Goal: Transaction & Acquisition: Register for event/course

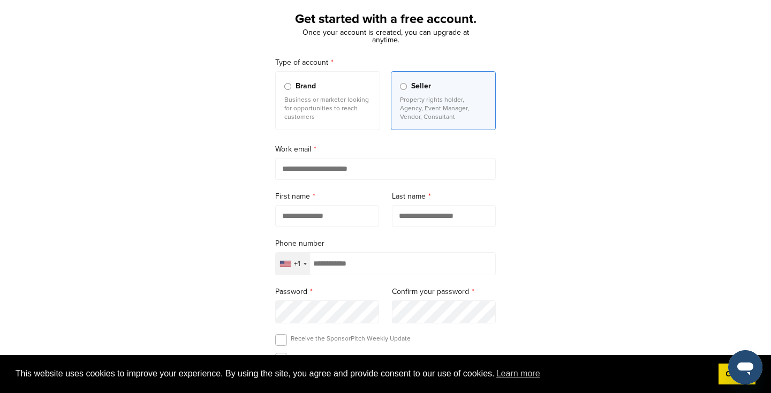
scroll to position [63, 0]
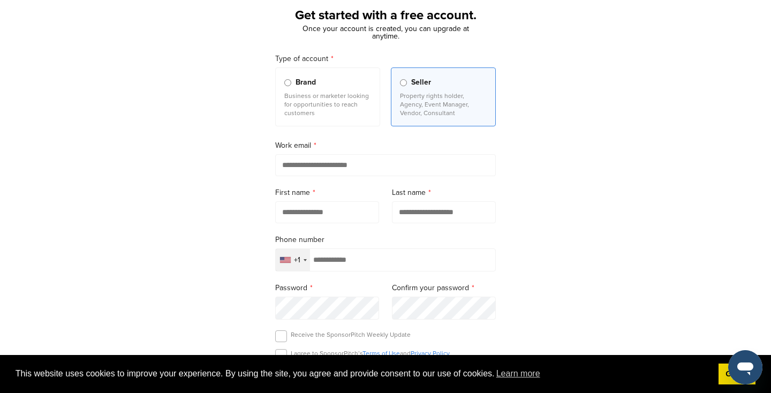
click at [302, 164] on input "email" at bounding box center [385, 165] width 221 height 22
type input "**********"
type input "******"
type input "*****"
type input "**********"
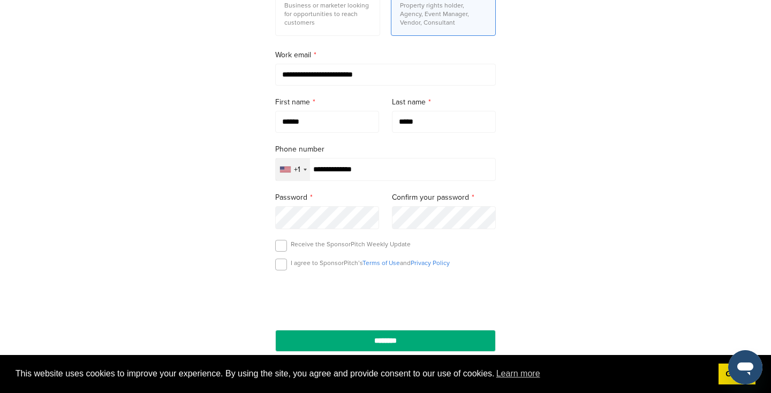
scroll to position [156, 0]
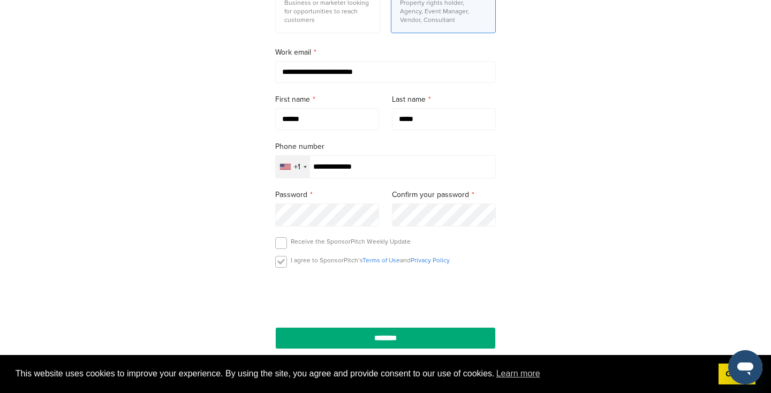
click at [278, 261] on label at bounding box center [281, 262] width 12 height 12
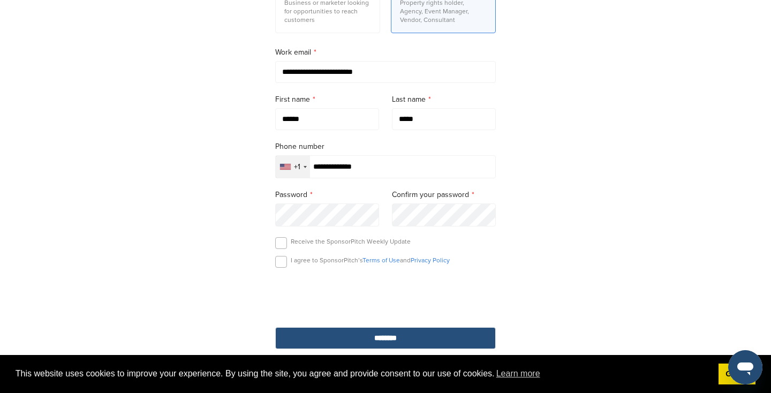
click at [338, 333] on input "********" at bounding box center [385, 338] width 221 height 22
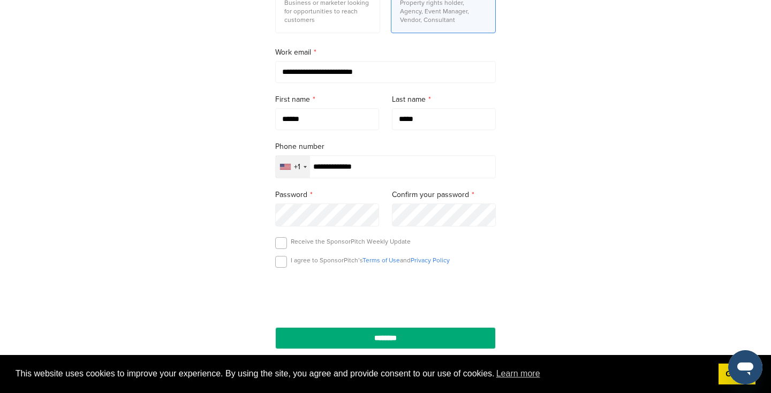
scroll to position [261, 0]
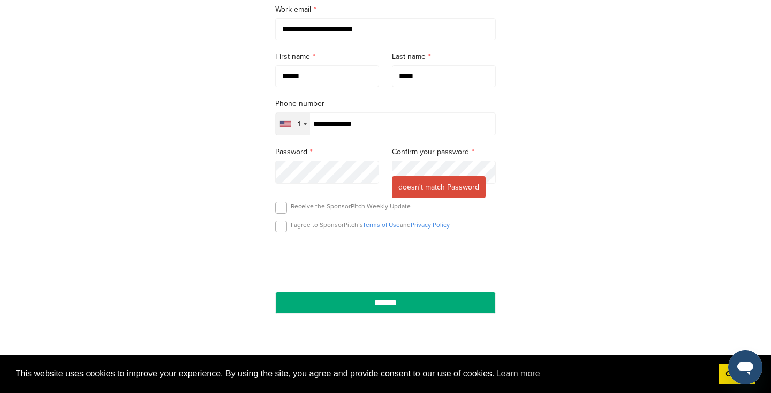
scroll to position [212, 0]
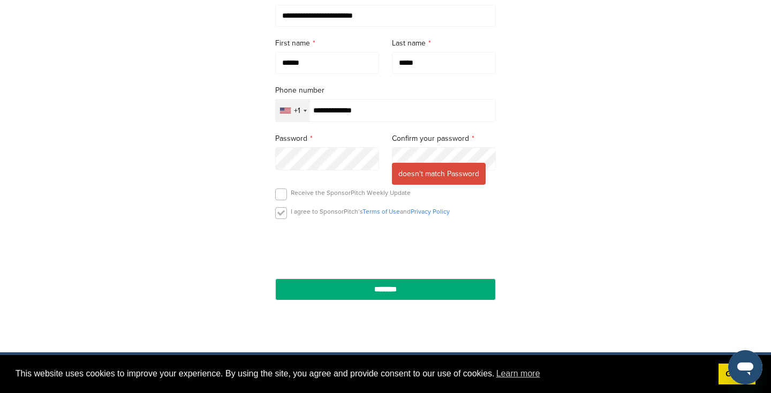
click at [283, 211] on label at bounding box center [281, 213] width 12 height 12
click at [275, 278] on input "********" at bounding box center [385, 289] width 221 height 22
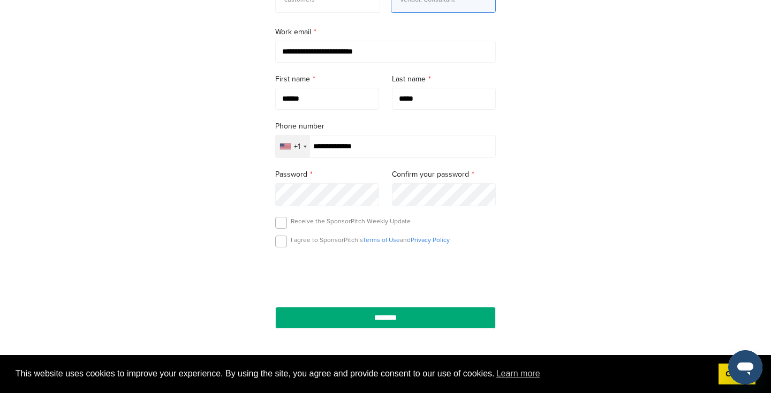
scroll to position [230, 0]
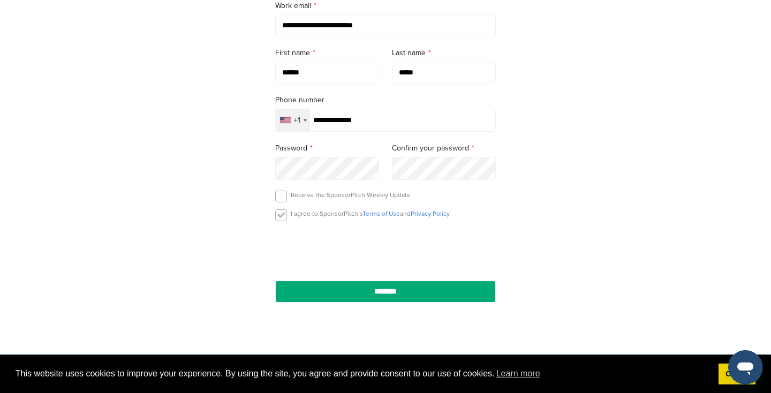
click at [280, 219] on label at bounding box center [281, 215] width 12 height 12
click at [275, 280] on input "********" at bounding box center [385, 291] width 221 height 22
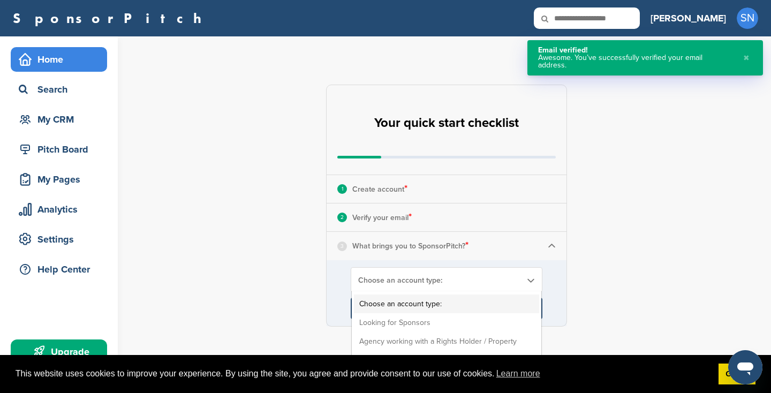
click at [392, 283] on span "Choose an account type:" at bounding box center [439, 280] width 163 height 9
click at [384, 324] on li "Looking for Sponsors" at bounding box center [446, 322] width 185 height 19
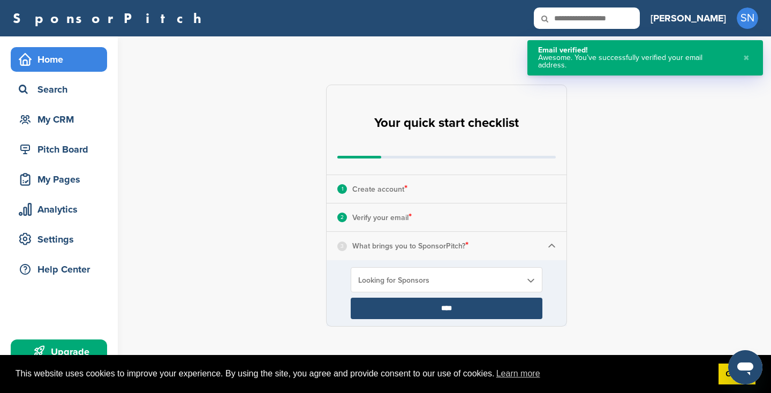
click at [404, 305] on input "****" at bounding box center [447, 308] width 192 height 21
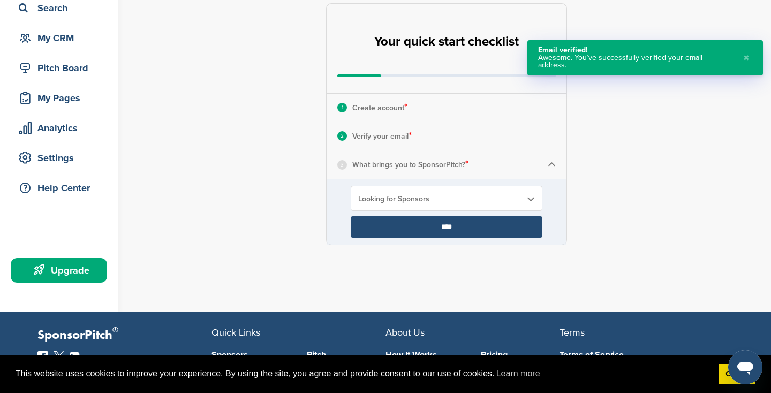
scroll to position [82, 0]
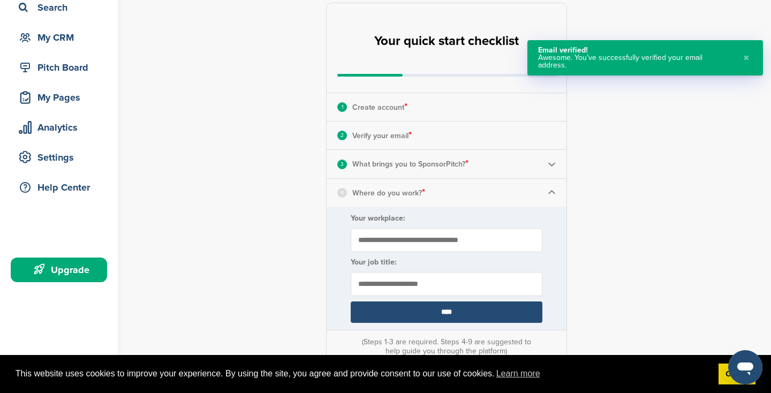
click at [399, 241] on input "Your workplace:" at bounding box center [447, 240] width 192 height 24
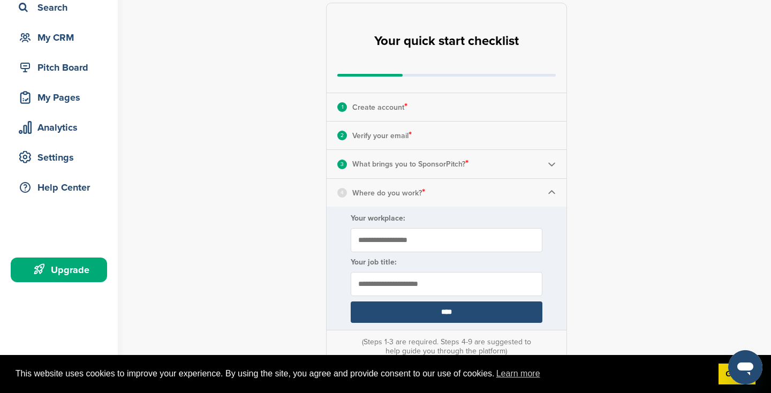
type input "**********"
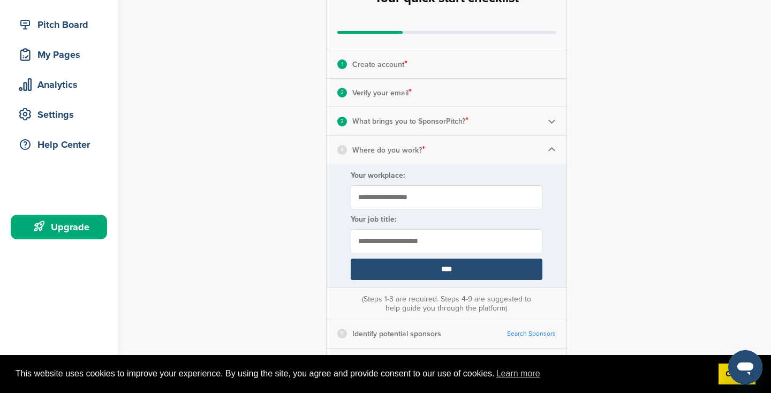
scroll to position [134, 0]
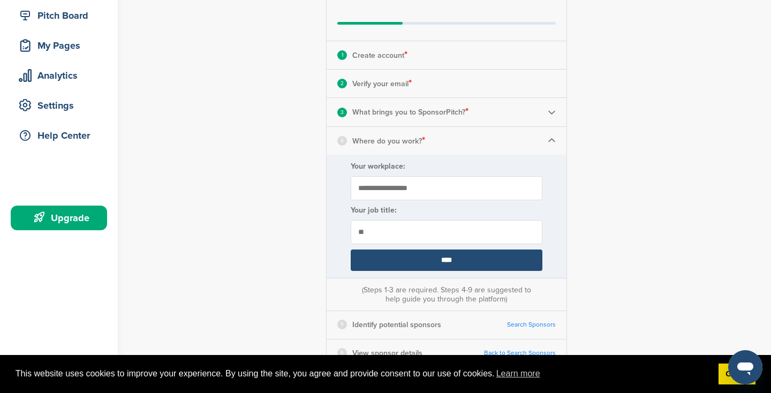
type input "*"
click at [360, 232] on input "*********" at bounding box center [447, 232] width 192 height 24
click at [422, 232] on input "**********" at bounding box center [447, 232] width 192 height 24
drag, startPoint x: 382, startPoint y: 231, endPoint x: 343, endPoint y: 230, distance: 38.5
click at [343, 230] on form "**********" at bounding box center [446, 216] width 240 height 123
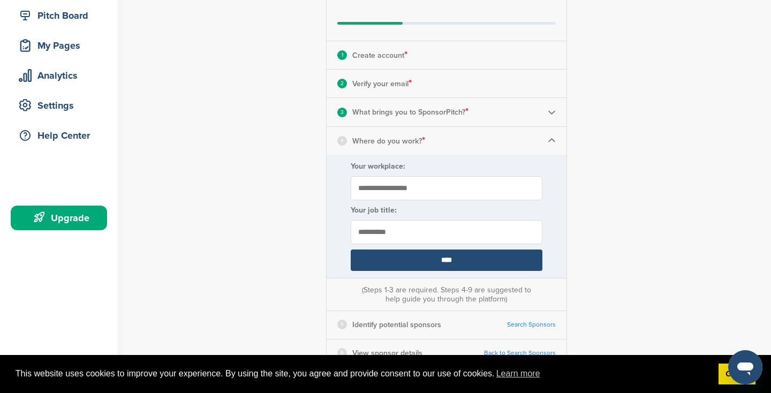
click at [417, 224] on input "**********" at bounding box center [447, 232] width 192 height 24
click at [416, 226] on input "**********" at bounding box center [447, 232] width 192 height 24
click at [419, 233] on input "**********" at bounding box center [447, 232] width 192 height 24
type input "**********"
click at [423, 256] on input "****" at bounding box center [447, 259] width 192 height 21
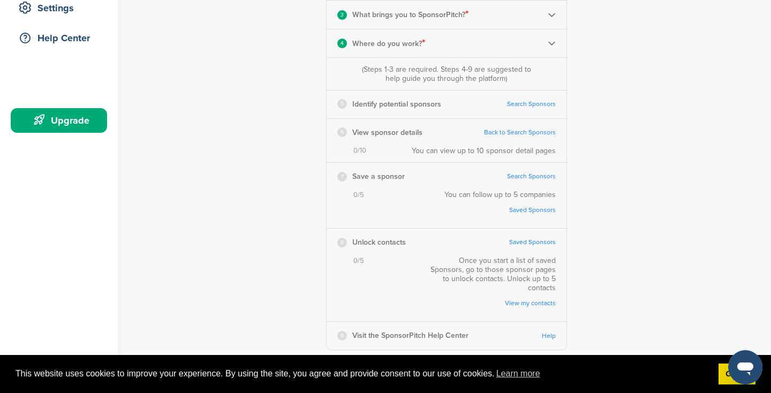
scroll to position [232, 0]
click at [517, 102] on link "Search Sponsors" at bounding box center [531, 103] width 49 height 8
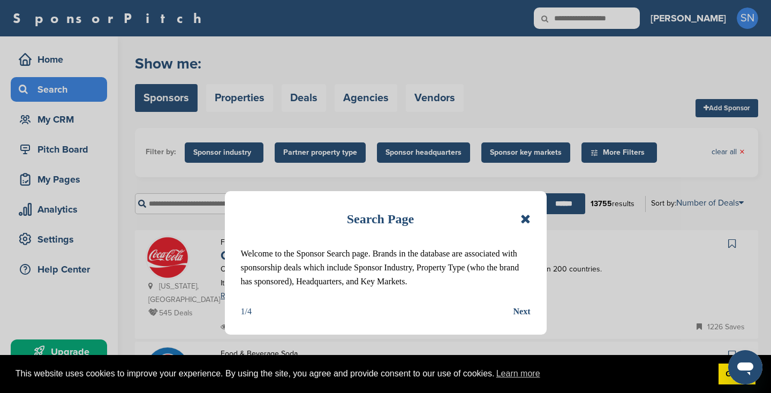
click at [519, 310] on div "Next" at bounding box center [521, 312] width 17 height 14
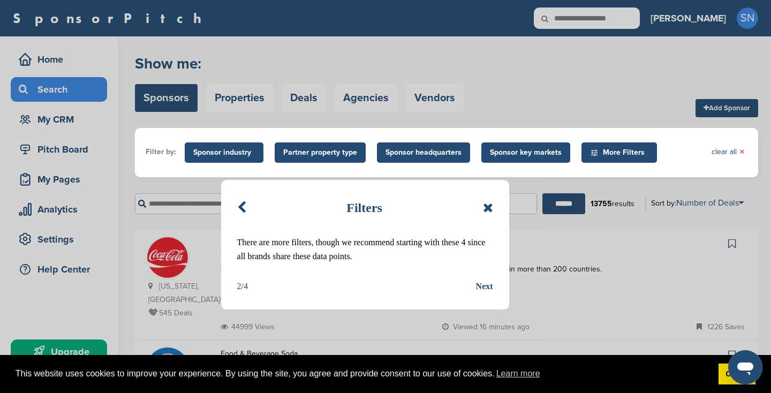
click at [487, 284] on div "Next" at bounding box center [484, 286] width 17 height 14
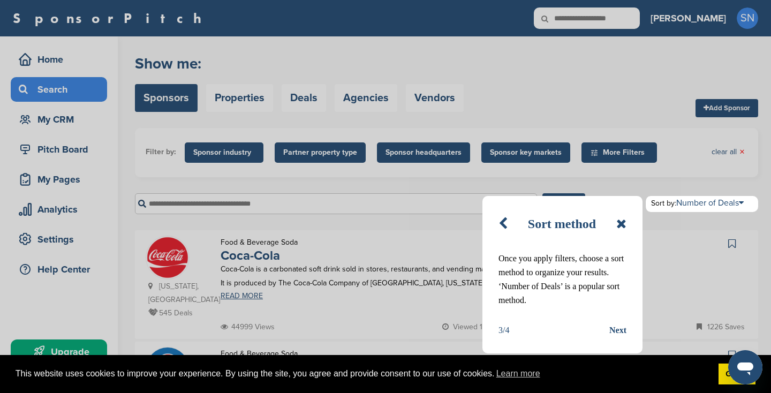
click at [610, 329] on div "Next" at bounding box center [617, 330] width 17 height 14
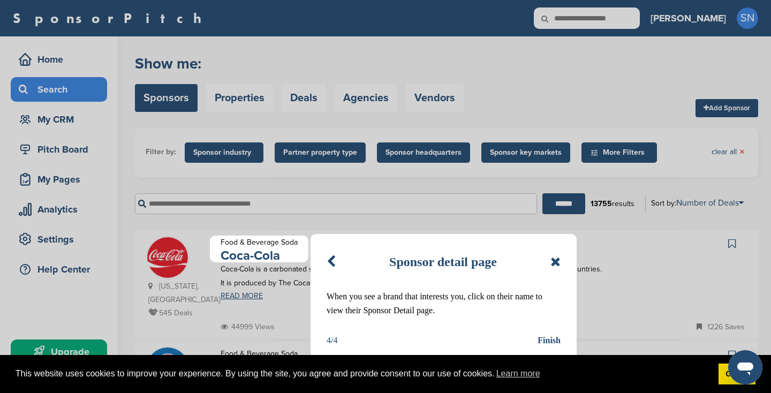
click at [552, 337] on div "Finish" at bounding box center [548, 340] width 23 height 14
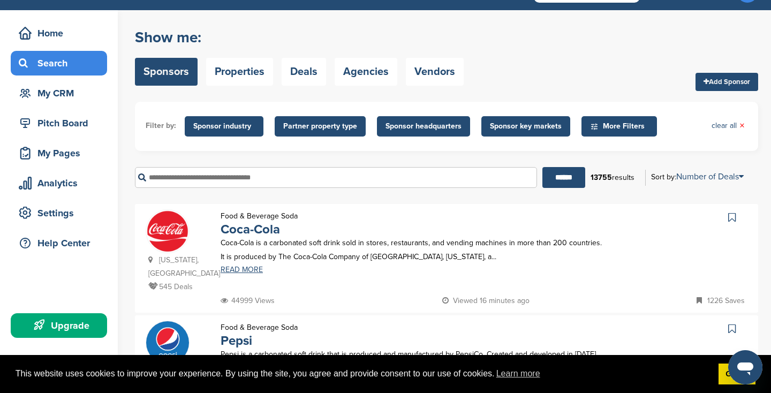
scroll to position [28, 0]
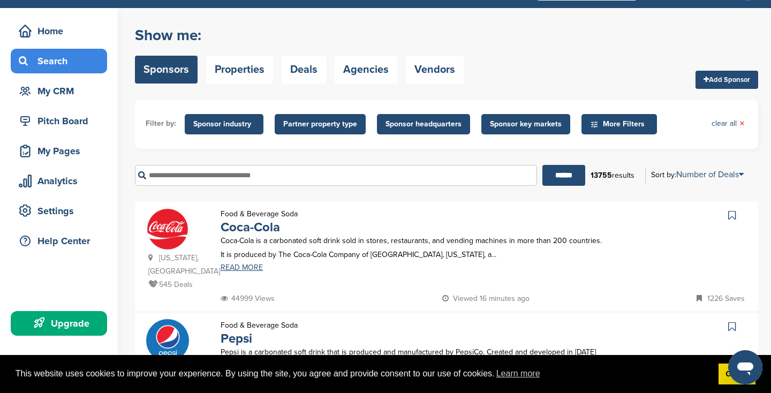
click at [222, 127] on span "Sponsor industry" at bounding box center [224, 124] width 62 height 12
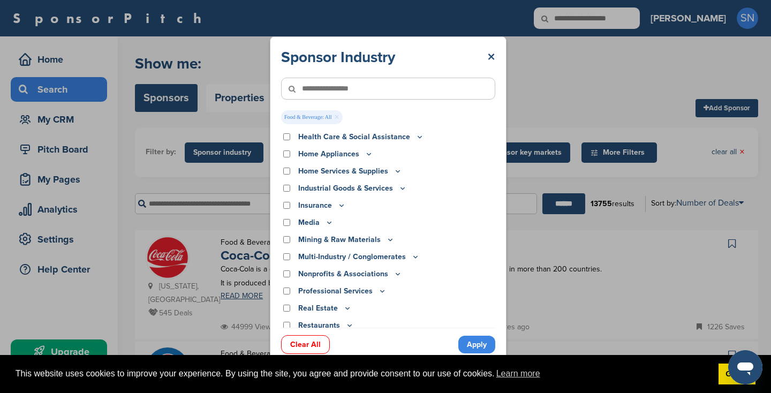
scroll to position [250, 0]
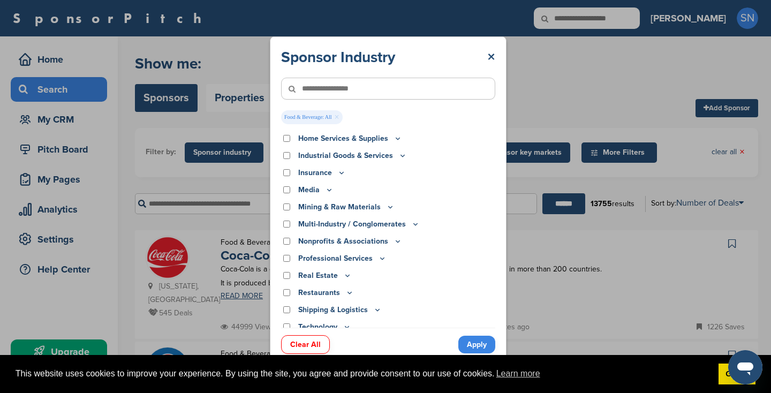
click at [481, 344] on link "Apply" at bounding box center [476, 345] width 37 height 18
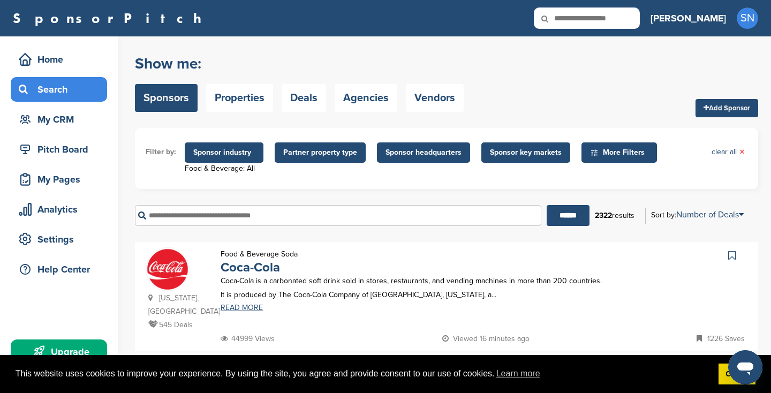
click at [333, 156] on span "Partner property type" at bounding box center [320, 153] width 74 height 12
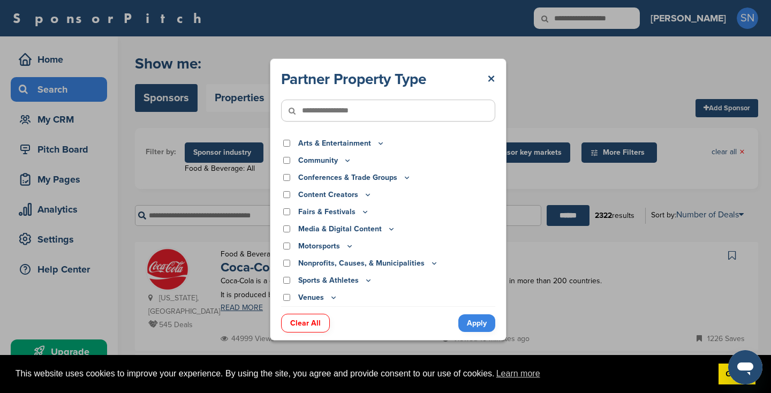
click at [378, 141] on icon at bounding box center [380, 143] width 9 height 9
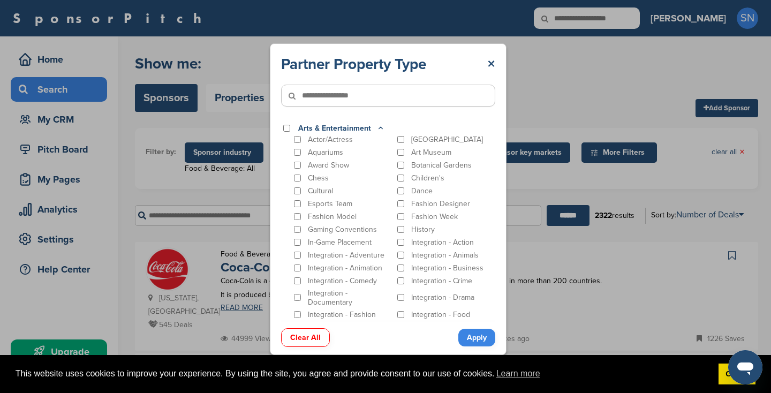
click at [374, 129] on p "Arts & Entertainment" at bounding box center [341, 129] width 87 height 12
click at [378, 125] on icon at bounding box center [380, 128] width 9 height 9
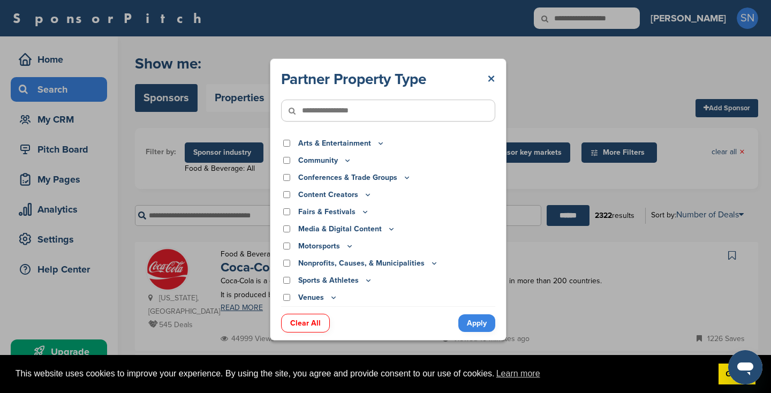
click at [493, 77] on link "×" at bounding box center [491, 79] width 8 height 19
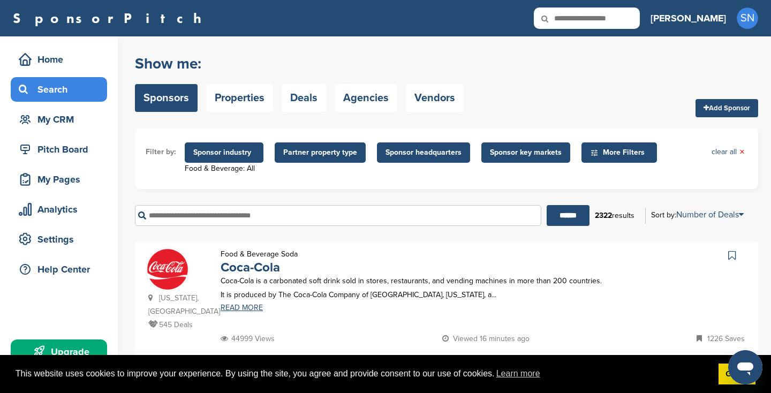
click at [430, 157] on span "Sponsor headquarters" at bounding box center [423, 153] width 76 height 12
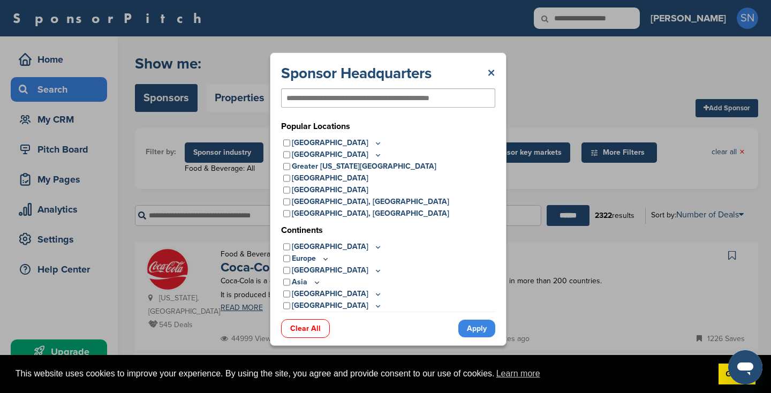
click at [491, 71] on link "×" at bounding box center [491, 73] width 8 height 19
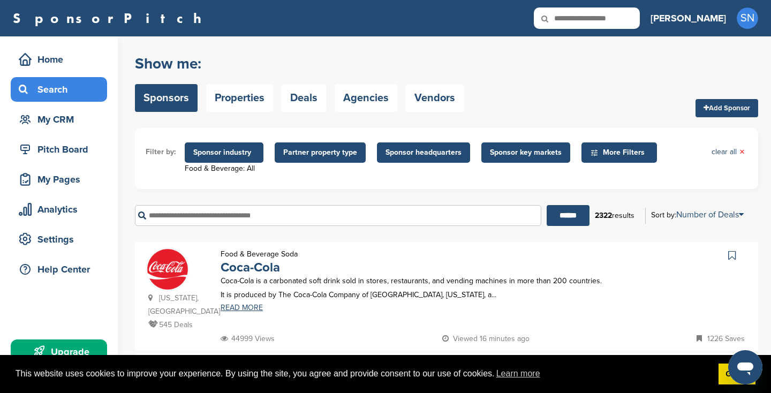
click at [521, 150] on span "Sponsor key markets" at bounding box center [526, 153] width 72 height 12
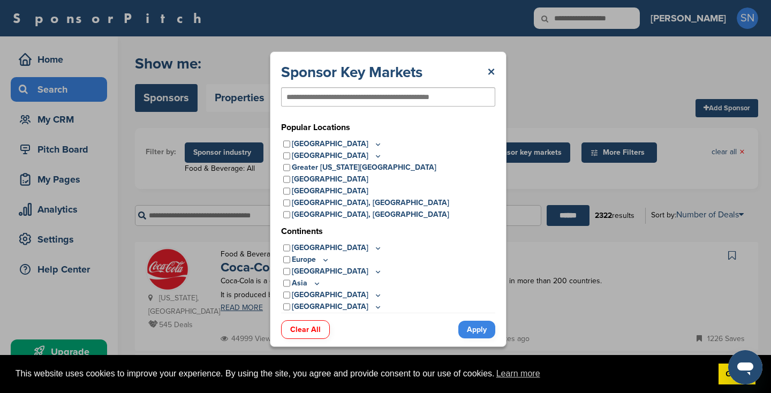
click at [374, 143] on icon at bounding box center [378, 144] width 9 height 9
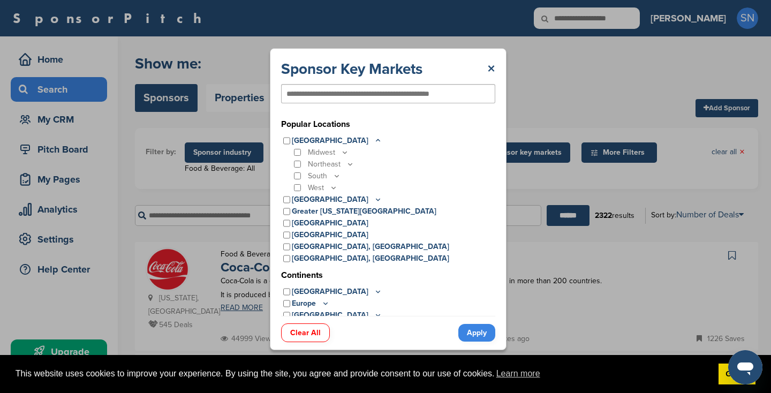
click at [344, 152] on icon at bounding box center [344, 152] width 9 height 9
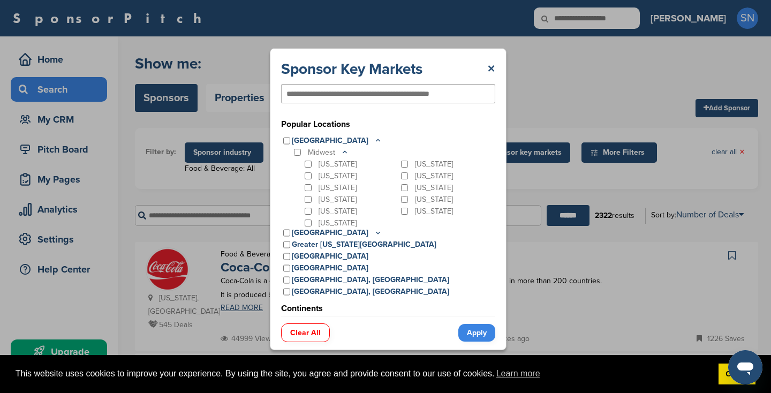
click at [311, 164] on div "Illinois" at bounding box center [350, 164] width 96 height 12
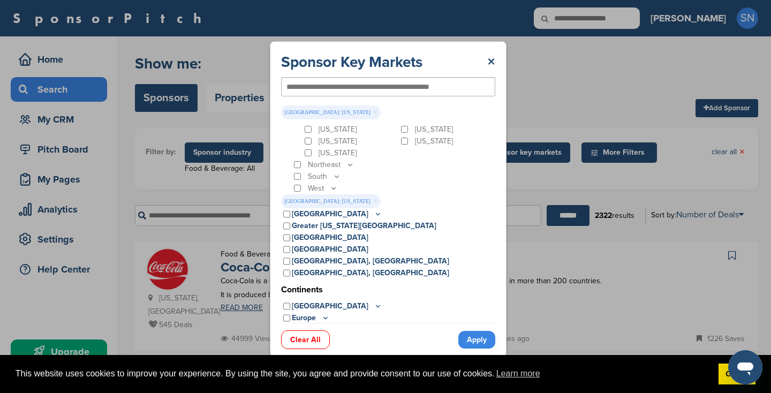
scroll to position [8, 0]
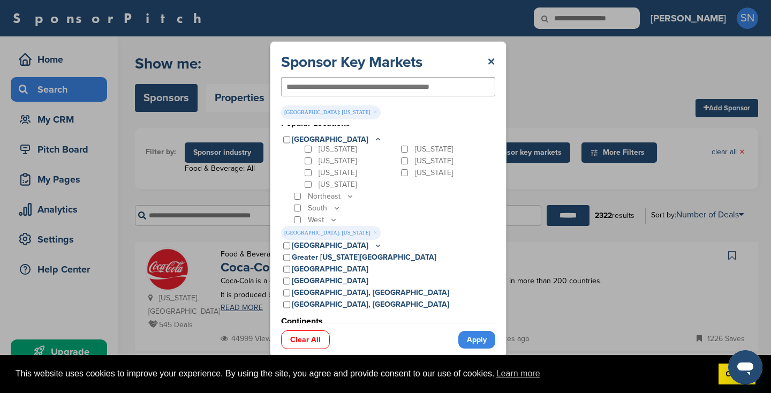
click at [468, 339] on link "Apply" at bounding box center [476, 340] width 37 height 18
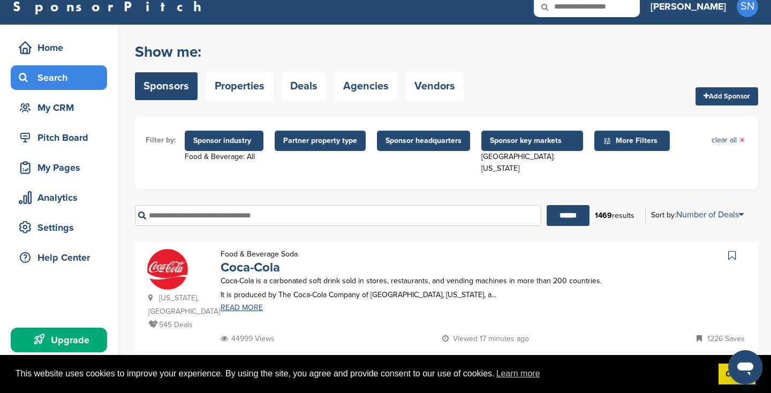
scroll to position [13, 0]
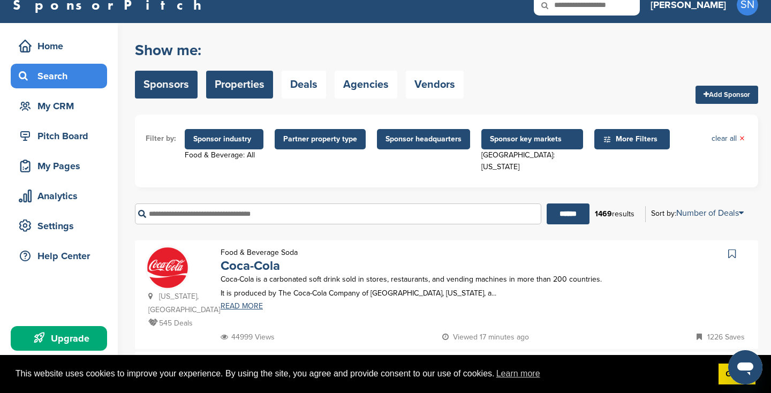
click at [253, 87] on link "Properties" at bounding box center [239, 85] width 67 height 28
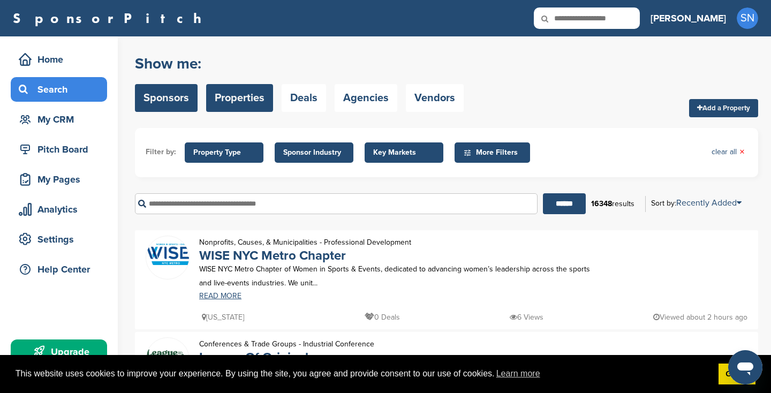
click at [179, 95] on link "Sponsors" at bounding box center [166, 98] width 63 height 28
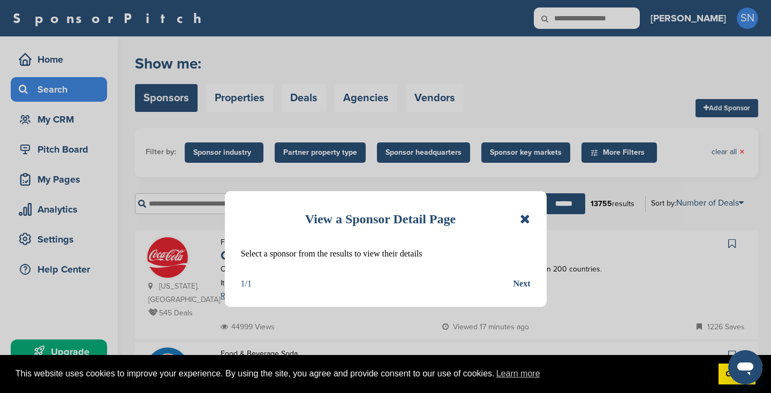
click at [529, 218] on icon at bounding box center [525, 218] width 10 height 13
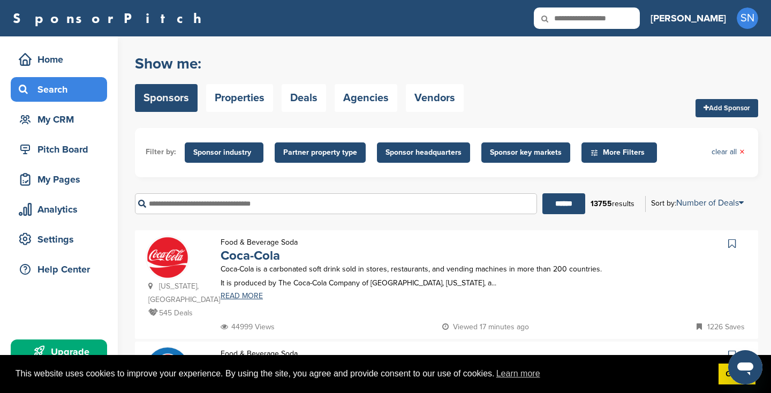
click at [249, 147] on span "Sponsor industry" at bounding box center [224, 153] width 62 height 12
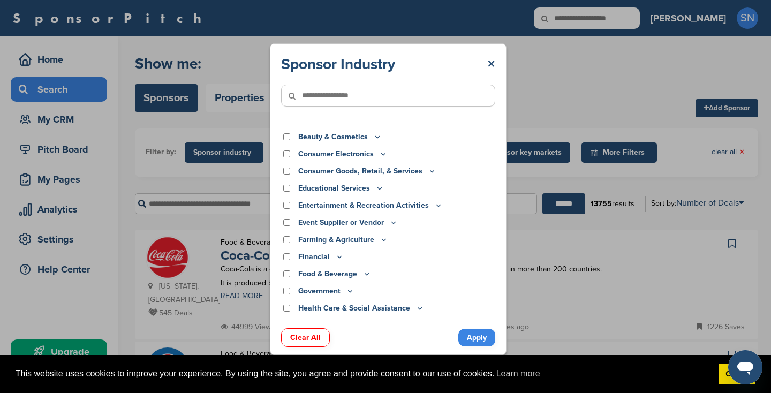
scroll to position [29, 0]
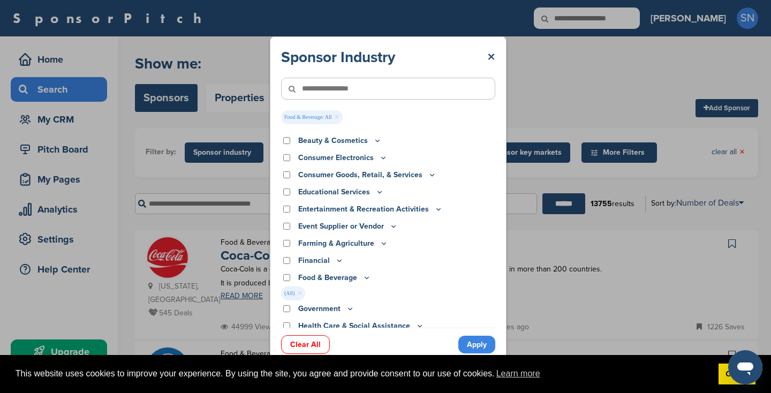
click at [363, 279] on icon at bounding box center [366, 277] width 9 height 9
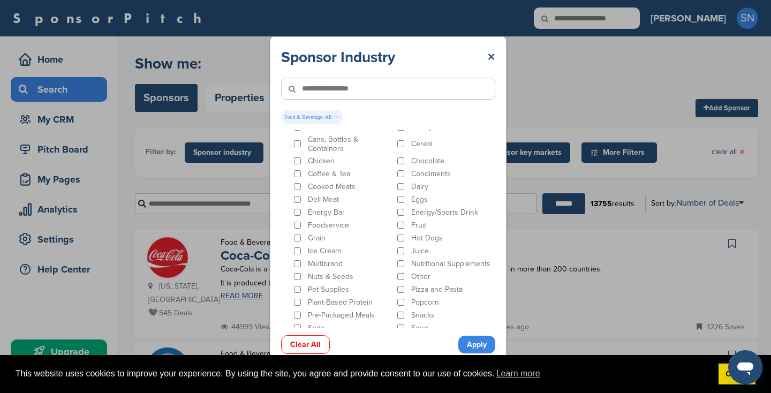
scroll to position [285, 0]
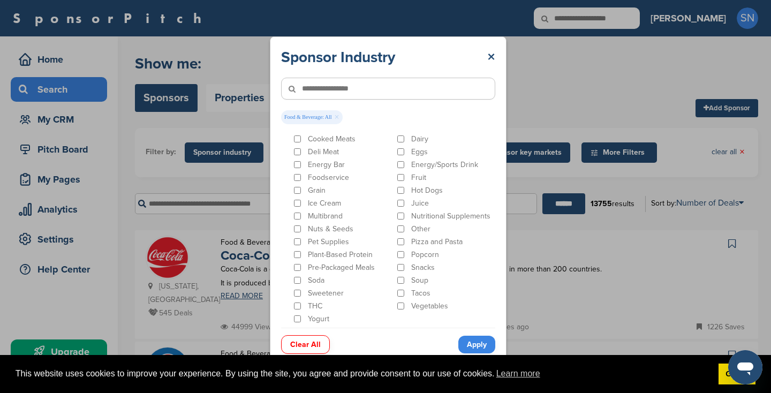
click at [483, 346] on link "Apply" at bounding box center [476, 345] width 37 height 18
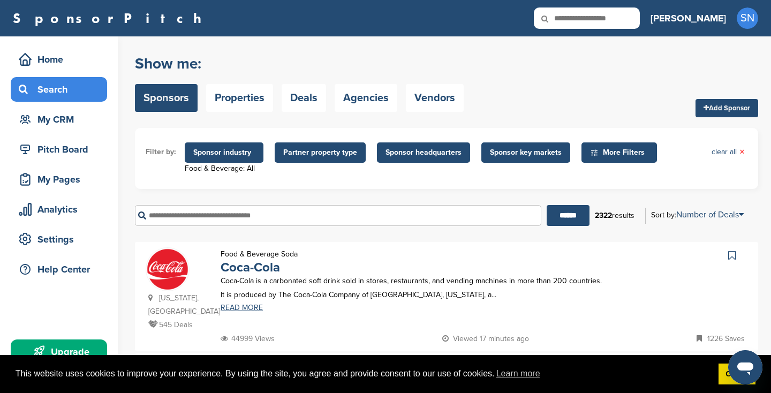
click at [422, 155] on span "Sponsor headquarters" at bounding box center [423, 153] width 76 height 12
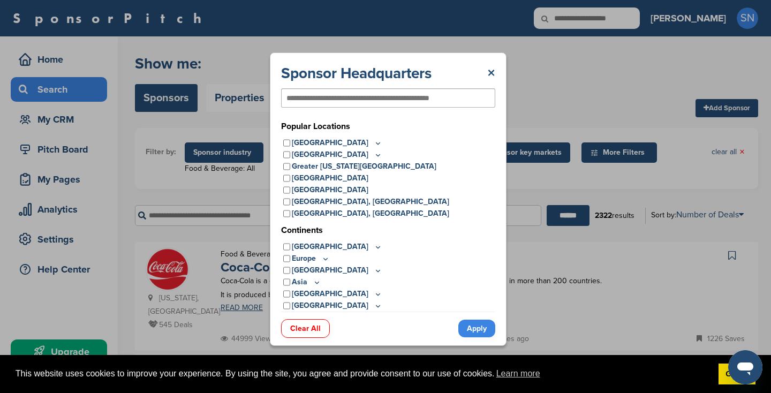
click at [374, 144] on icon at bounding box center [378, 143] width 9 height 9
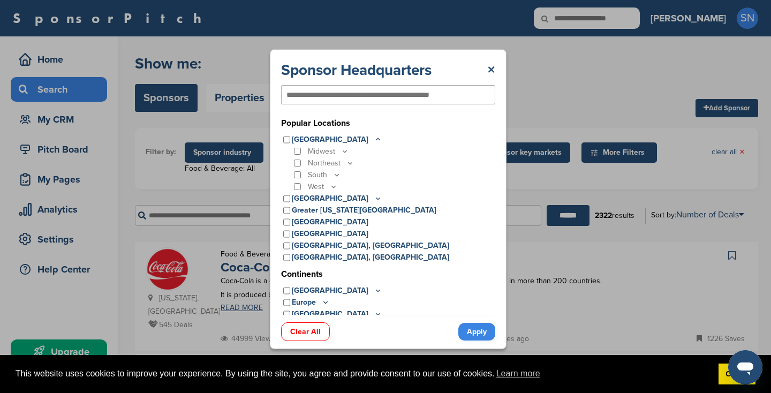
click at [345, 150] on icon at bounding box center [344, 151] width 9 height 9
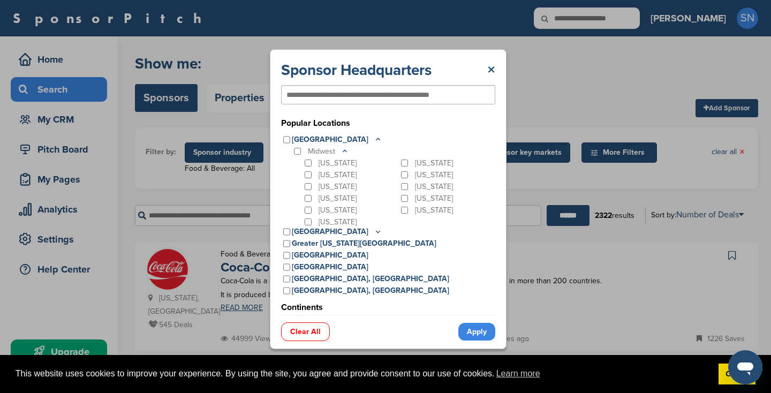
click at [310, 158] on div "Illinois" at bounding box center [350, 163] width 96 height 12
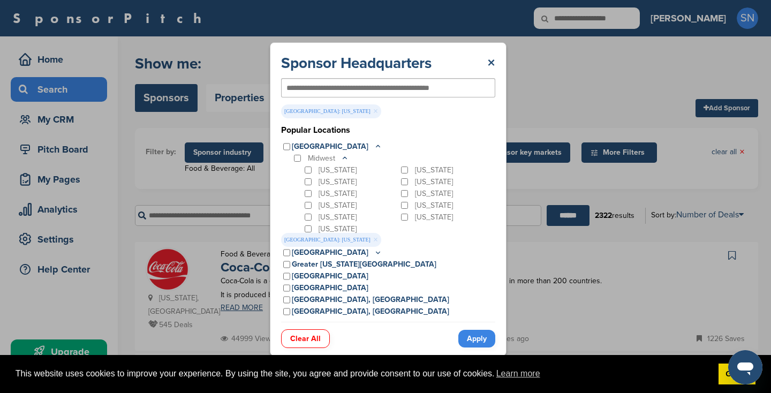
click at [479, 334] on link "Apply" at bounding box center [476, 339] width 37 height 18
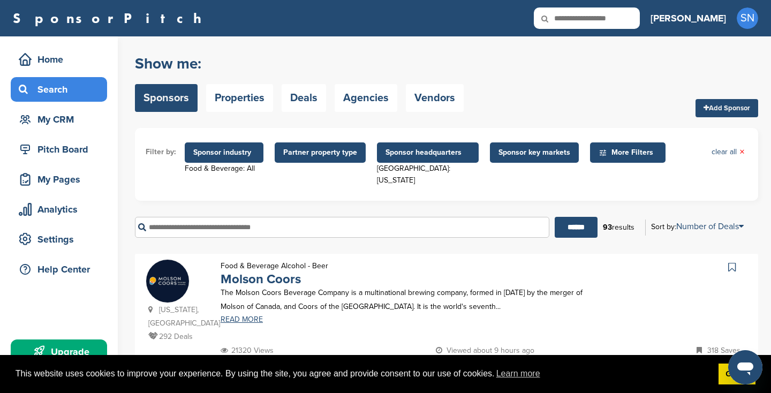
click at [506, 169] on ul "Filter by: Sponsor industry Food & Beverage: All Sponsor Industry × Food & Beve…" at bounding box center [447, 164] width 602 height 51
click at [511, 154] on span "Sponsor key markets" at bounding box center [534, 153] width 72 height 12
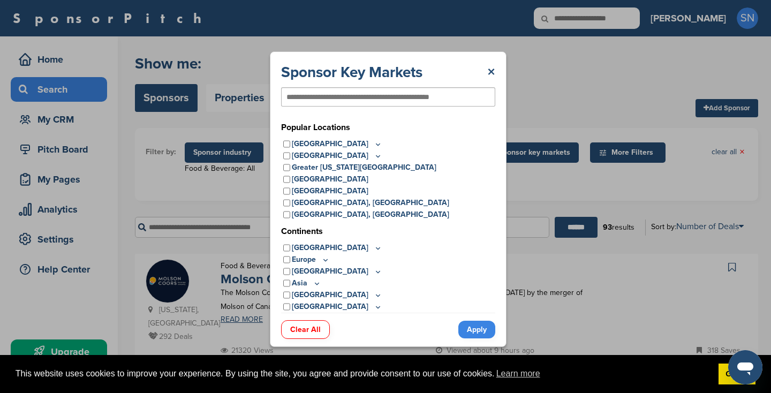
click at [374, 145] on icon at bounding box center [378, 144] width 9 height 9
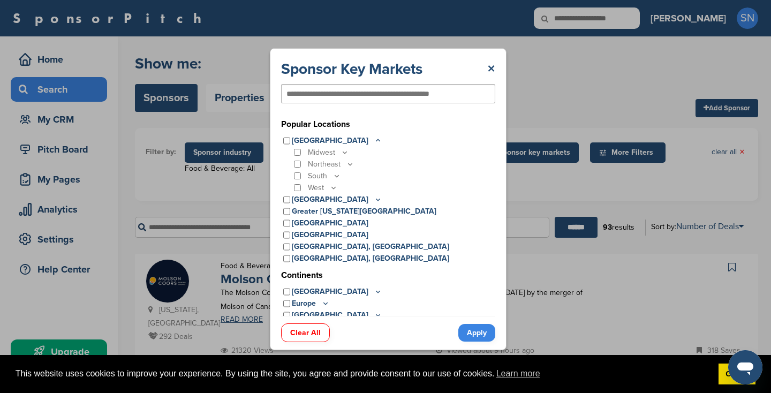
click at [343, 150] on icon at bounding box center [344, 152] width 9 height 9
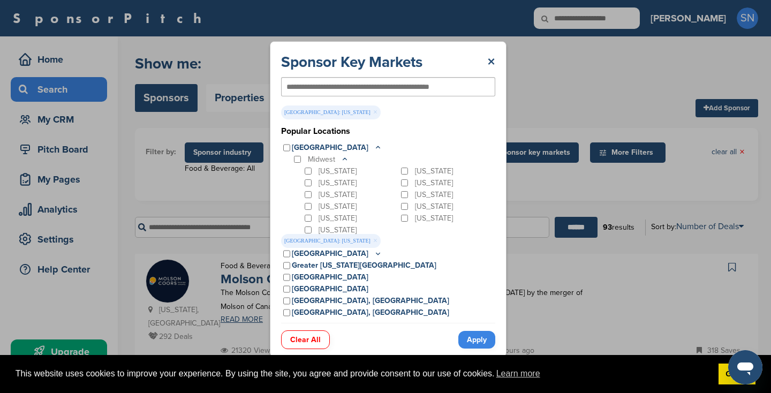
click at [472, 333] on link "Apply" at bounding box center [476, 340] width 37 height 18
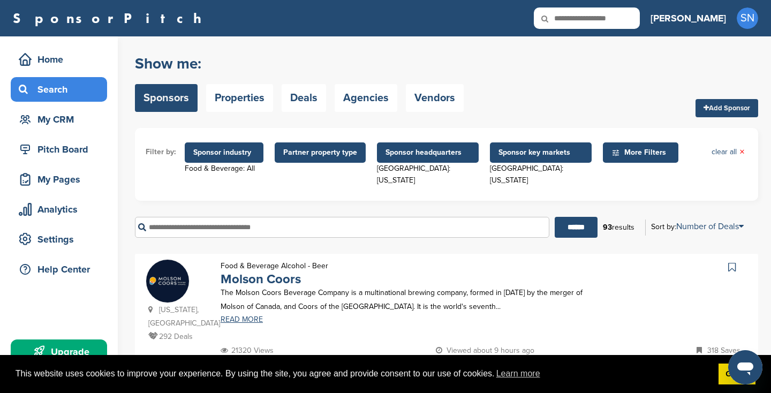
click at [617, 157] on span "More Filters" at bounding box center [642, 153] width 62 height 12
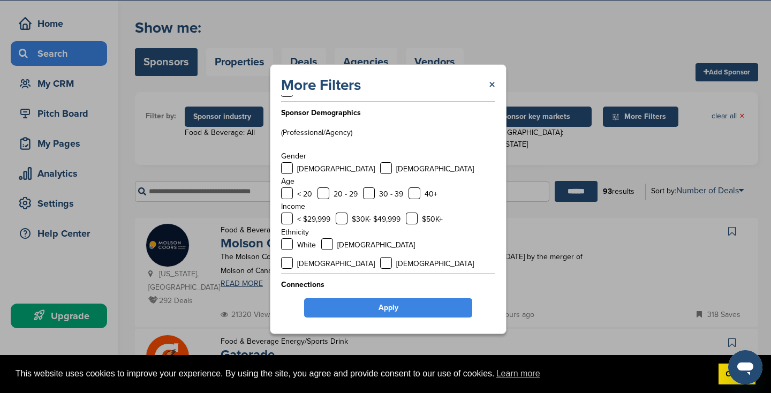
scroll to position [51, 0]
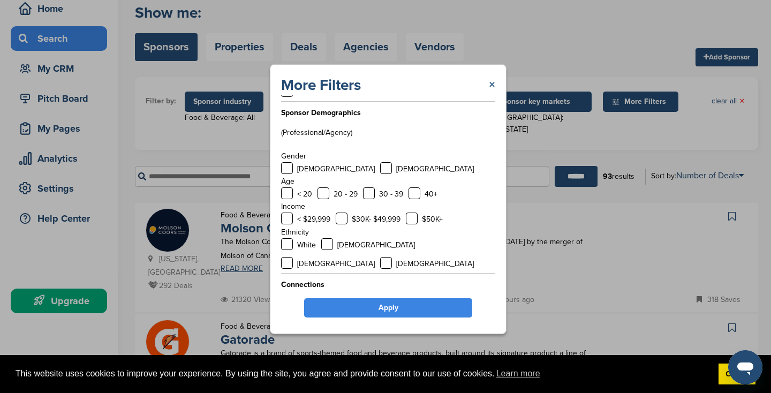
click at [491, 79] on link "×" at bounding box center [492, 84] width 6 height 19
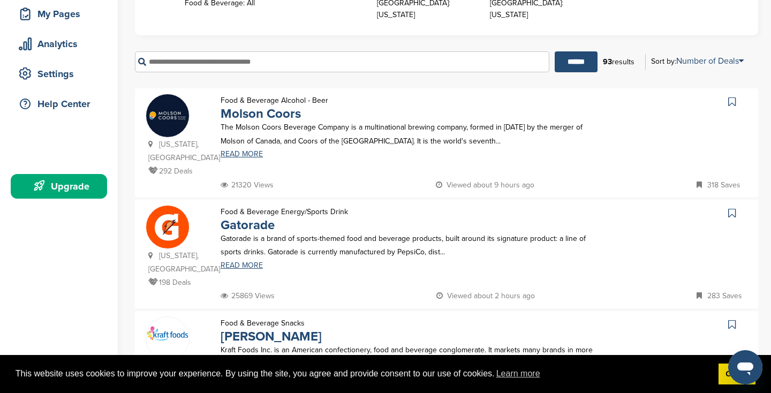
scroll to position [173, 0]
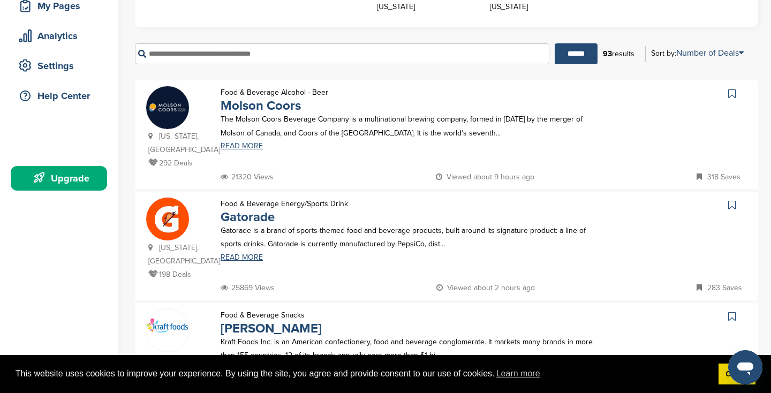
click at [733, 200] on icon at bounding box center [731, 205] width 7 height 11
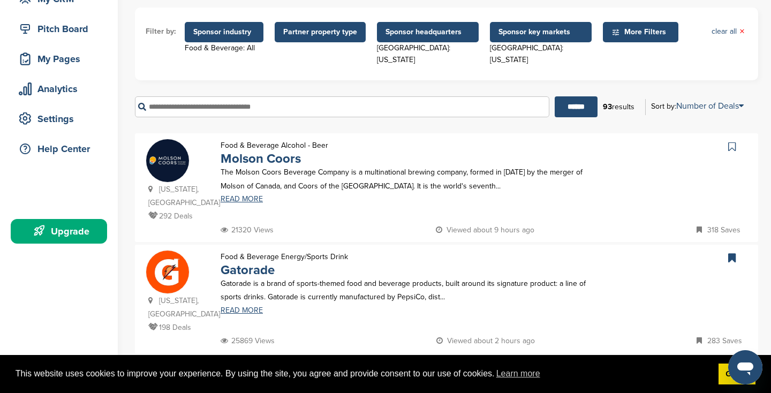
scroll to position [149, 0]
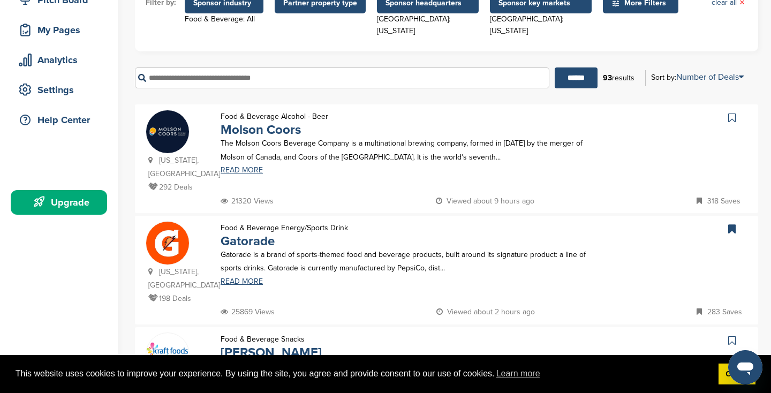
click at [729, 112] on icon at bounding box center [731, 117] width 7 height 11
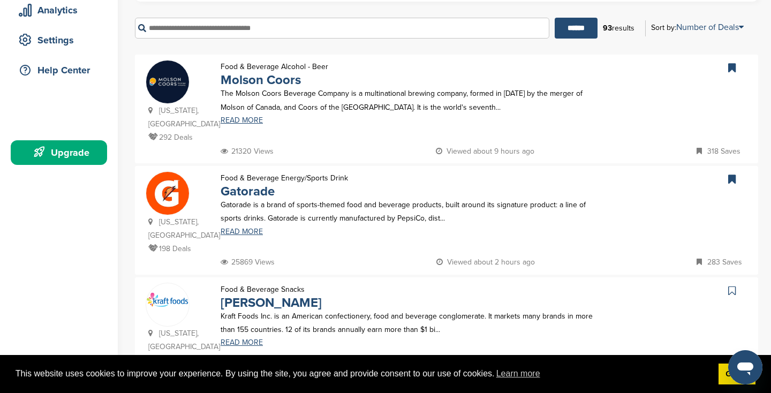
scroll to position [138, 0]
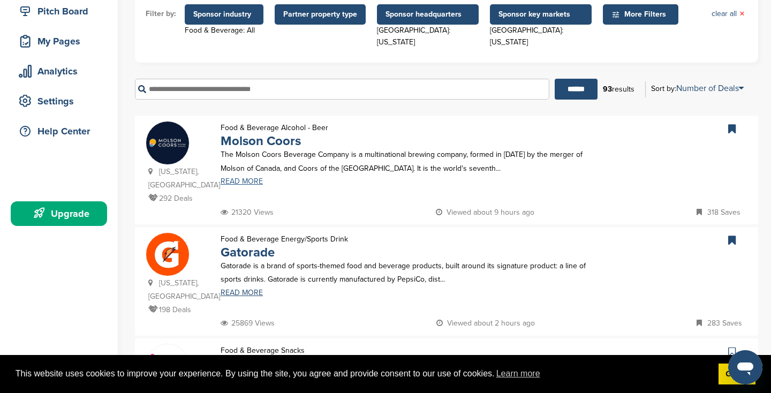
click at [257, 178] on link "READ MORE" at bounding box center [412, 181] width 382 height 7
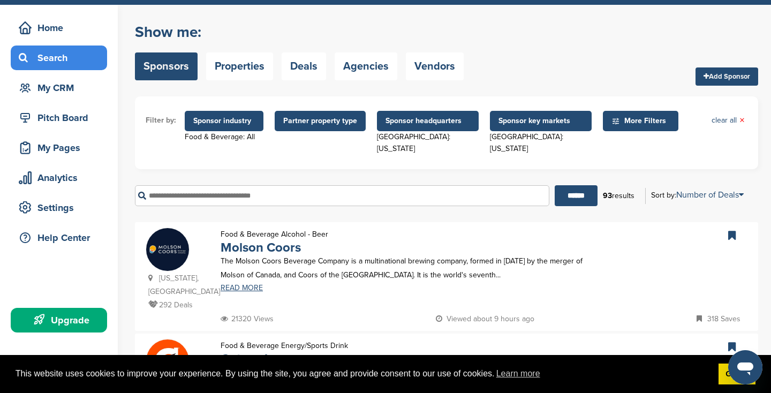
scroll to position [150, 0]
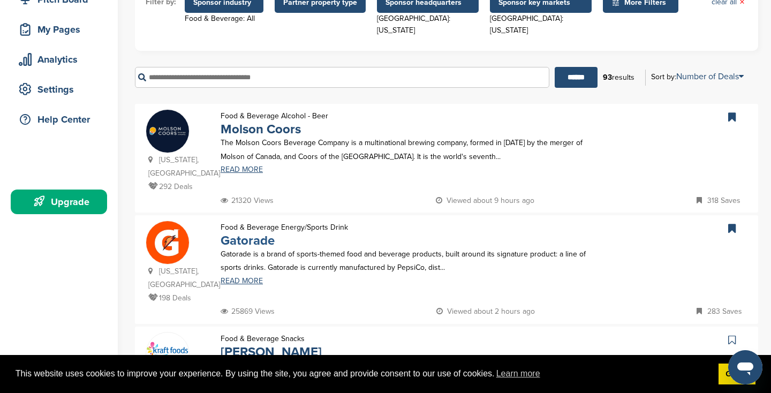
click at [235, 233] on link "Gatorade" at bounding box center [248, 241] width 54 height 16
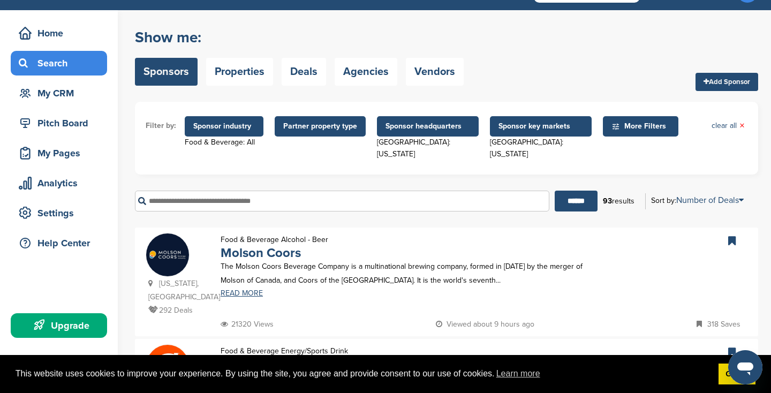
scroll to position [0, 0]
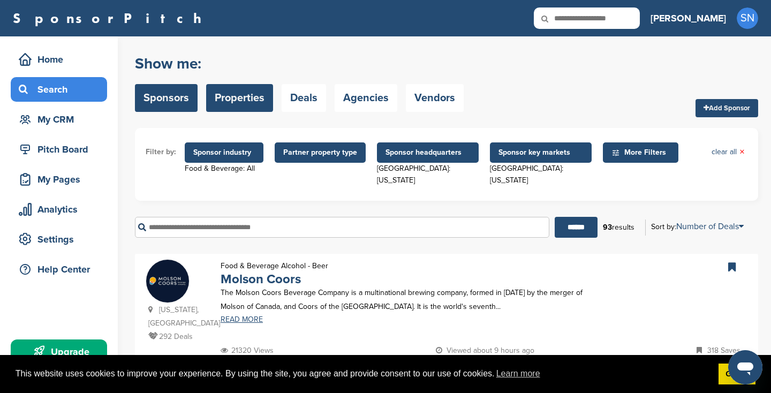
click at [249, 95] on link "Properties" at bounding box center [239, 98] width 67 height 28
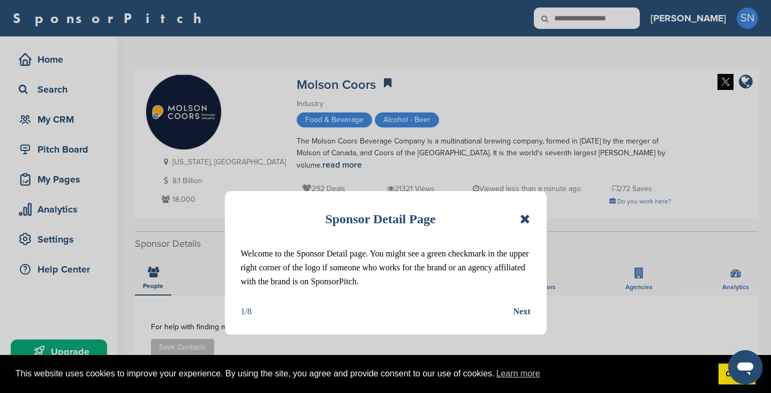
click at [522, 313] on div "Next" at bounding box center [521, 312] width 17 height 14
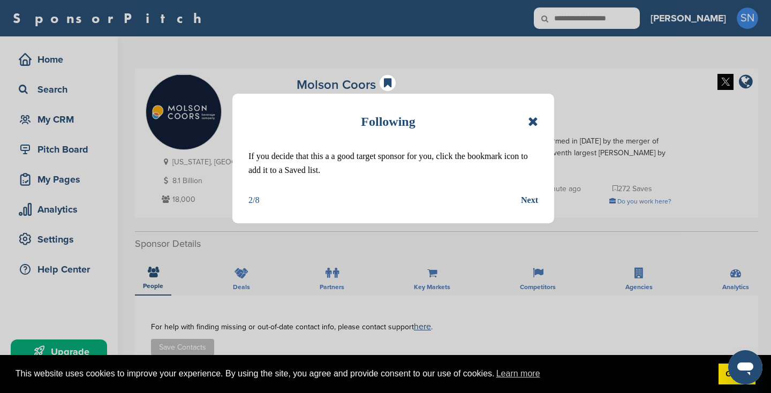
click at [535, 202] on div "Next" at bounding box center [529, 200] width 17 height 14
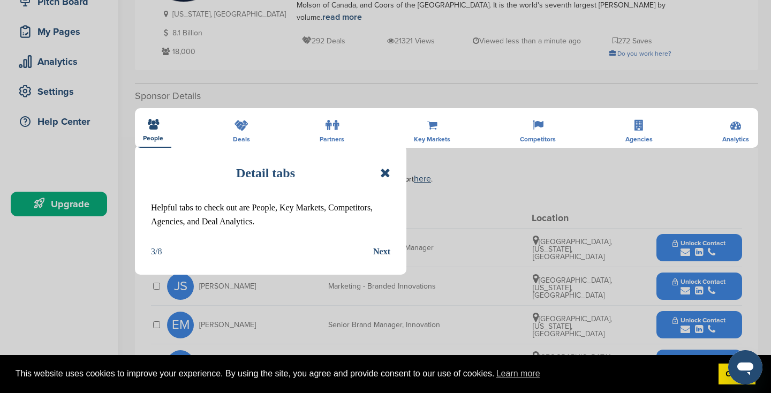
scroll to position [164, 0]
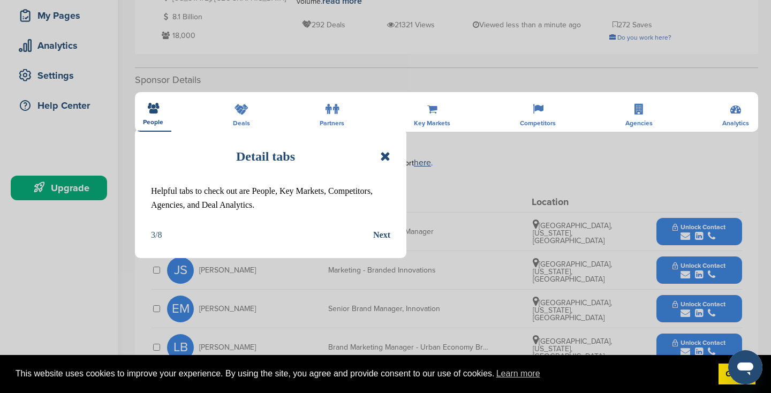
click at [377, 239] on div "Next" at bounding box center [381, 235] width 17 height 14
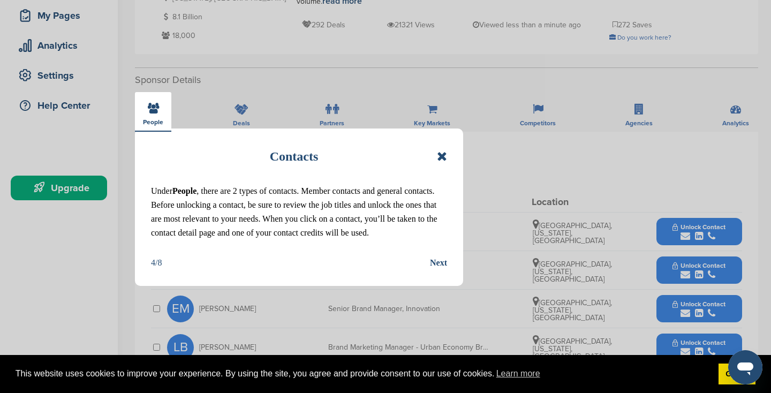
click at [438, 266] on div "Next" at bounding box center [438, 263] width 17 height 14
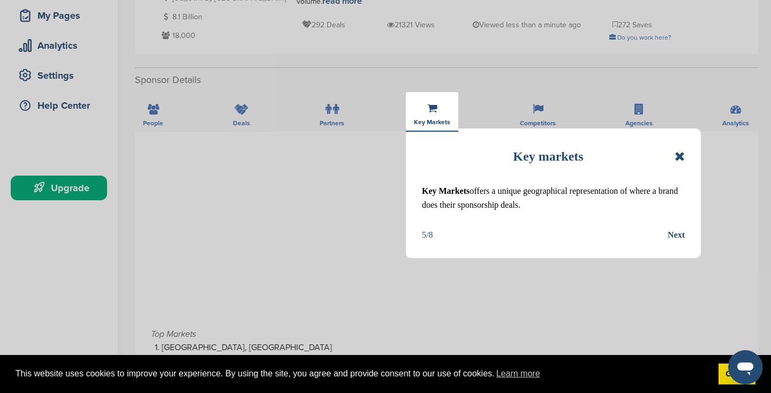
click at [680, 237] on div "Next" at bounding box center [675, 235] width 17 height 14
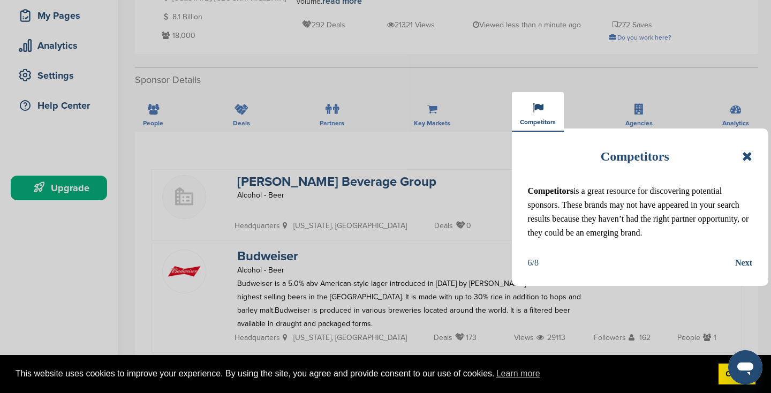
click at [743, 263] on div "Next" at bounding box center [743, 263] width 17 height 14
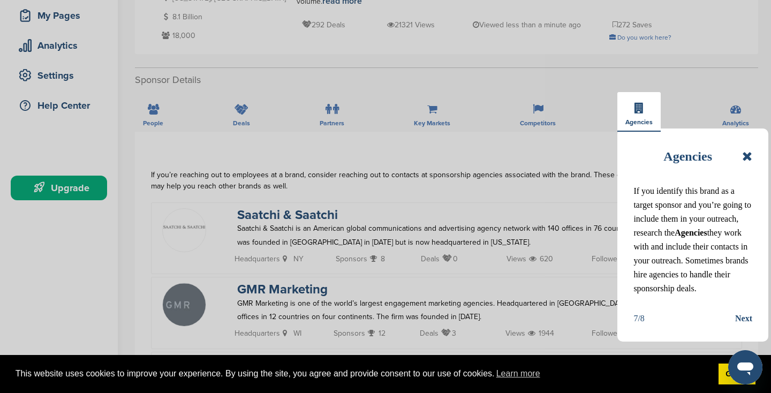
click at [749, 316] on div "Next" at bounding box center [743, 318] width 17 height 14
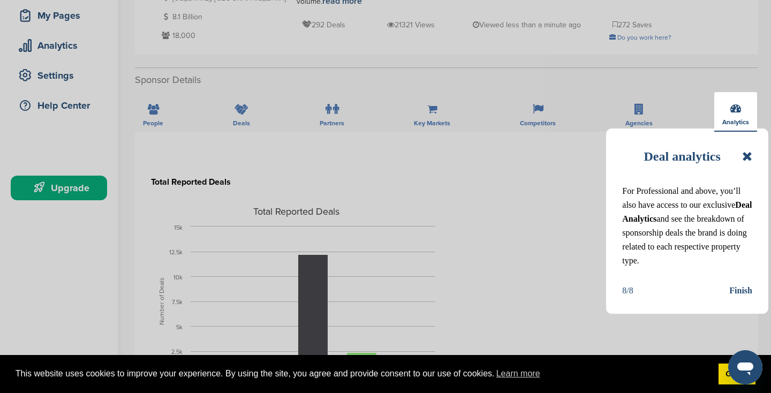
click at [737, 288] on div "Finish" at bounding box center [740, 291] width 23 height 14
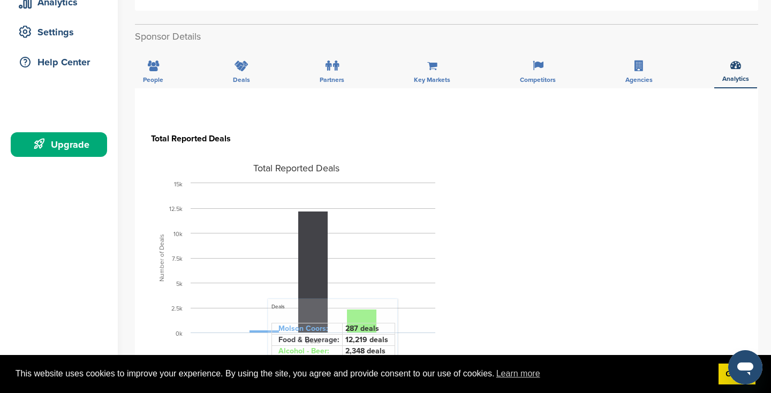
scroll to position [153, 0]
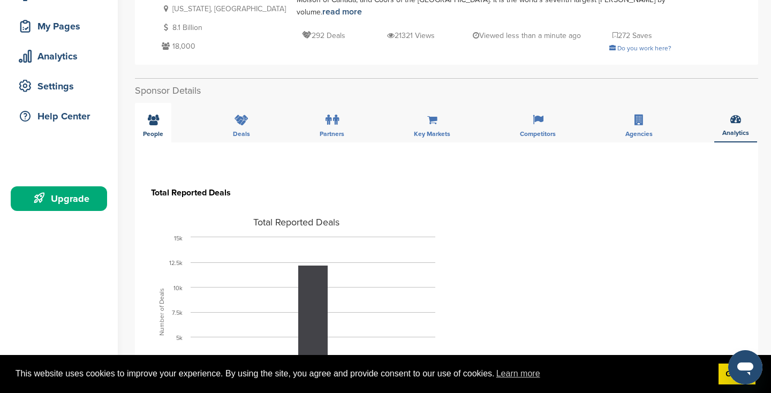
click at [154, 123] on div "People" at bounding box center [153, 123] width 36 height 40
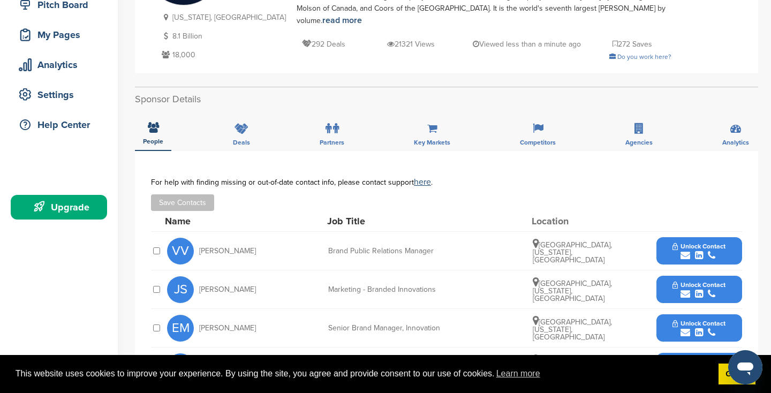
scroll to position [138, 0]
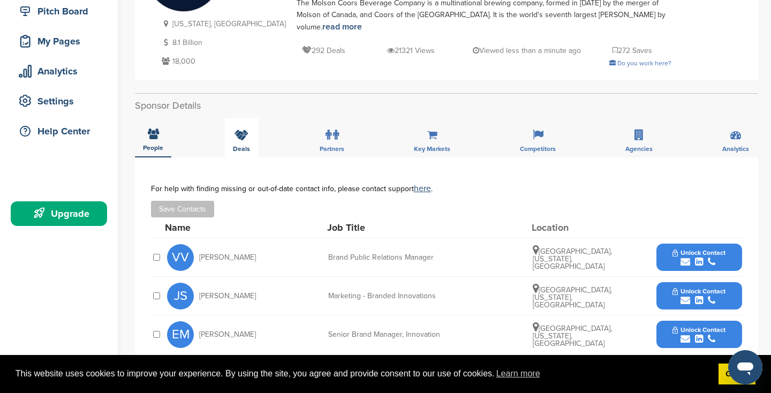
click at [244, 130] on icon at bounding box center [241, 135] width 14 height 11
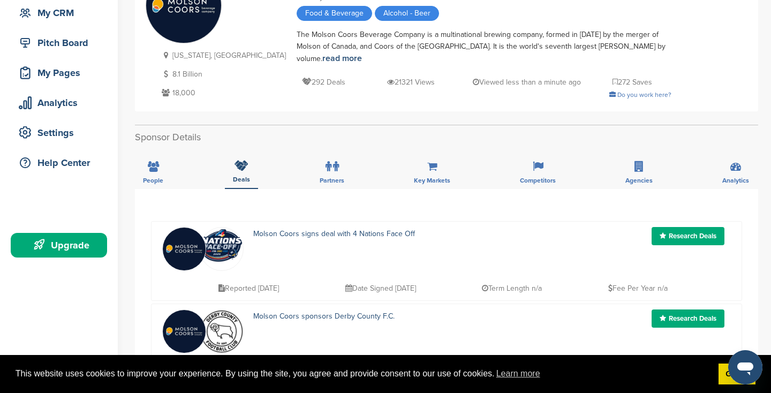
scroll to position [83, 0]
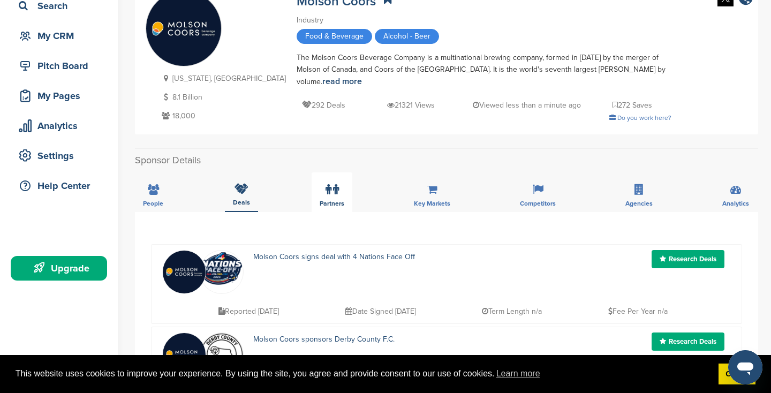
click at [333, 200] on span "Partners" at bounding box center [332, 203] width 25 height 6
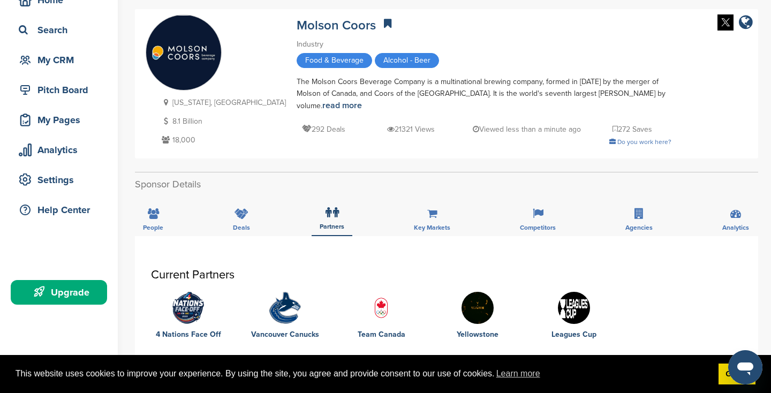
scroll to position [0, 0]
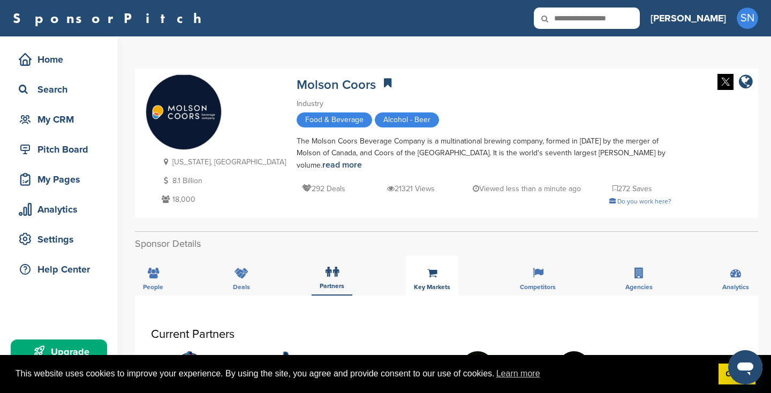
click at [424, 284] on span "Key Markets" at bounding box center [432, 287] width 36 height 6
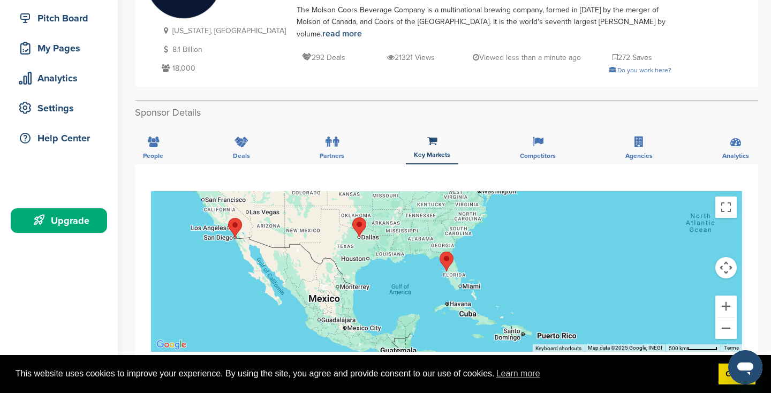
scroll to position [45, 0]
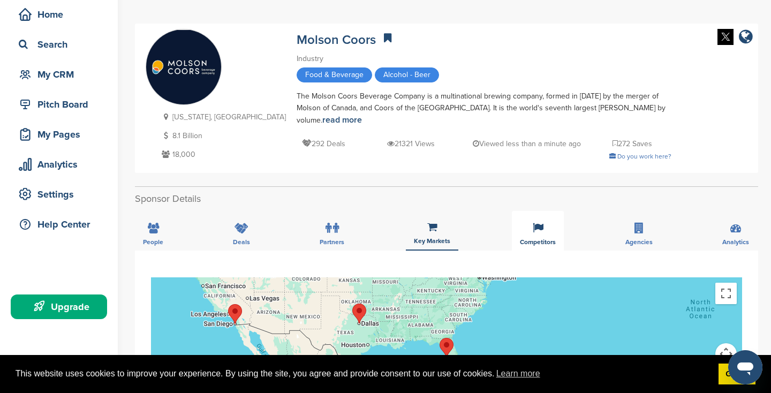
click at [545, 239] on span "Competitors" at bounding box center [538, 242] width 36 height 6
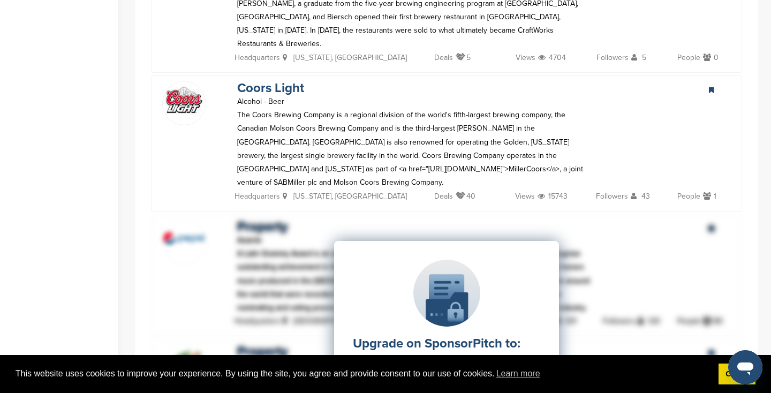
scroll to position [674, 0]
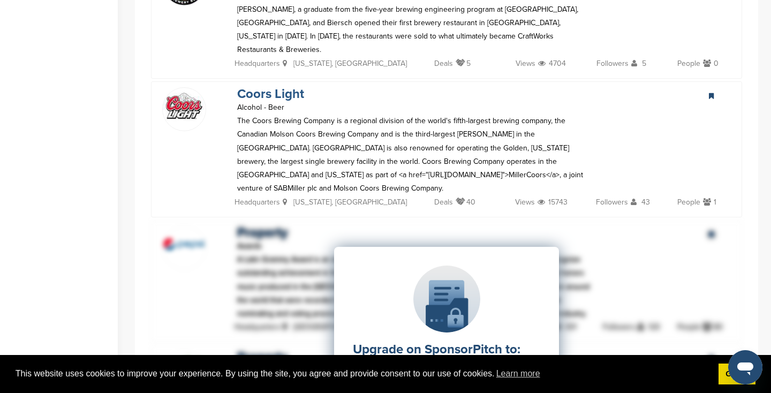
click at [275, 86] on link "Coors Light" at bounding box center [270, 94] width 67 height 16
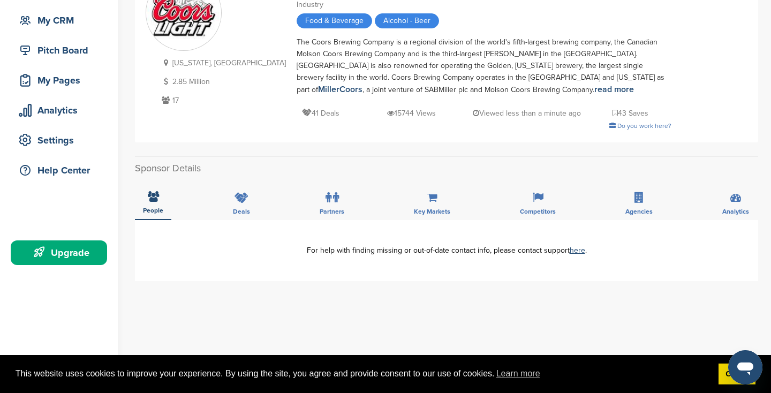
scroll to position [131, 0]
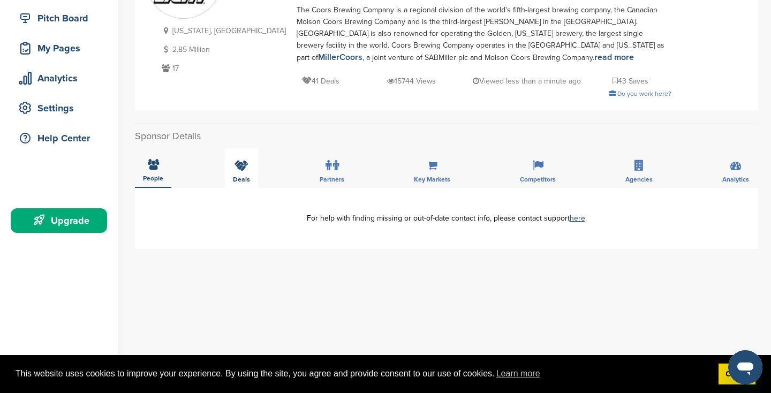
click at [238, 173] on div "Deals" at bounding box center [241, 168] width 33 height 40
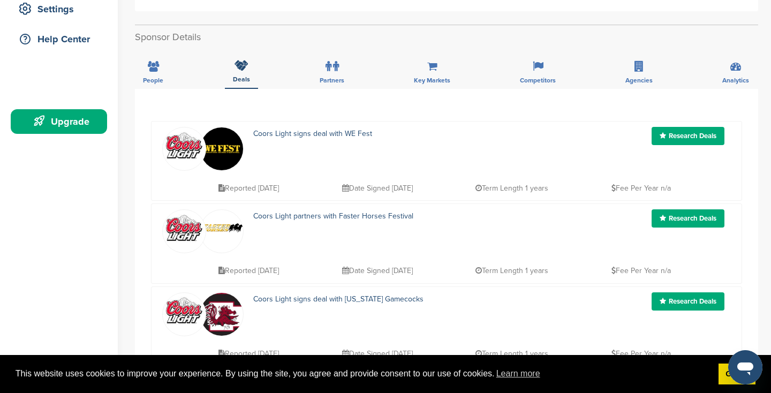
scroll to position [172, 0]
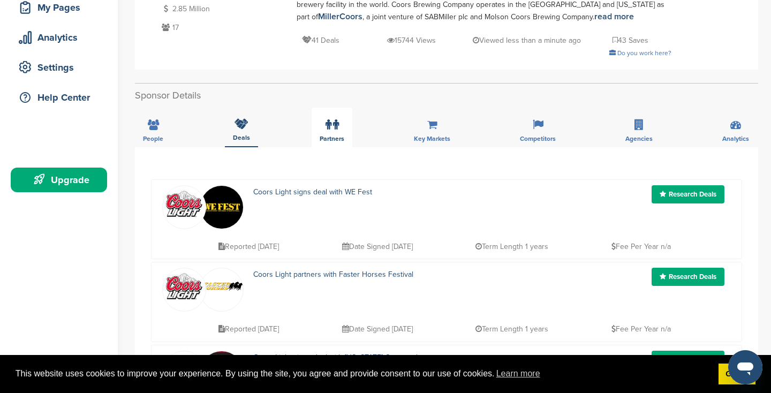
click at [332, 130] on label at bounding box center [331, 124] width 13 height 21
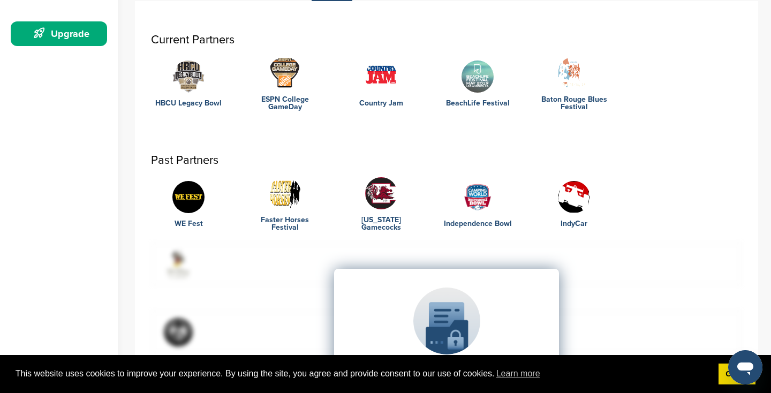
scroll to position [319, 0]
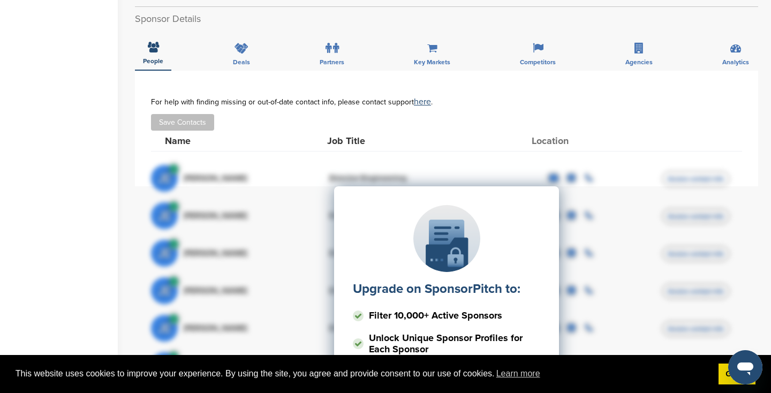
scroll to position [397, 0]
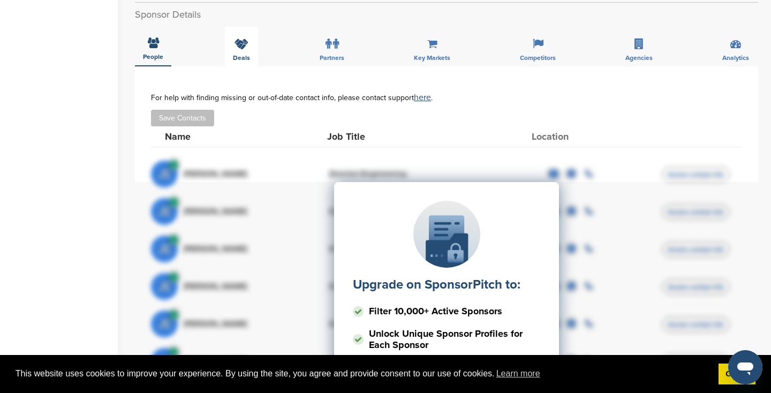
click at [242, 55] on span "Deals" at bounding box center [241, 58] width 17 height 6
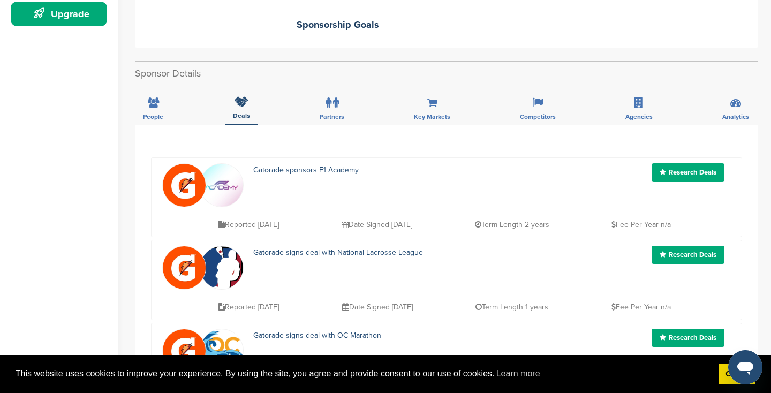
scroll to position [293, 0]
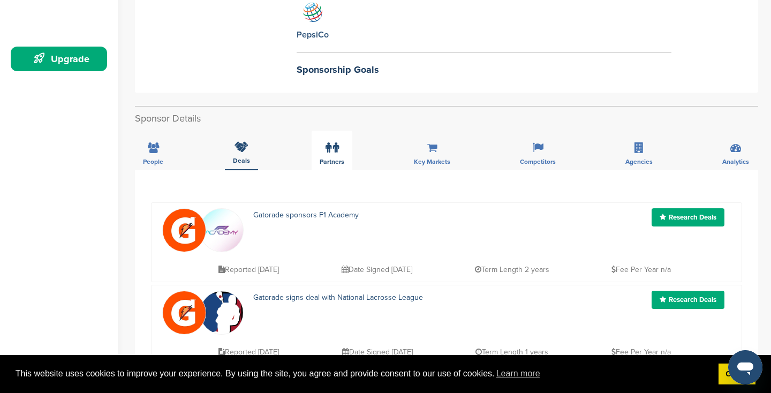
click at [329, 158] on span "Partners" at bounding box center [332, 161] width 25 height 6
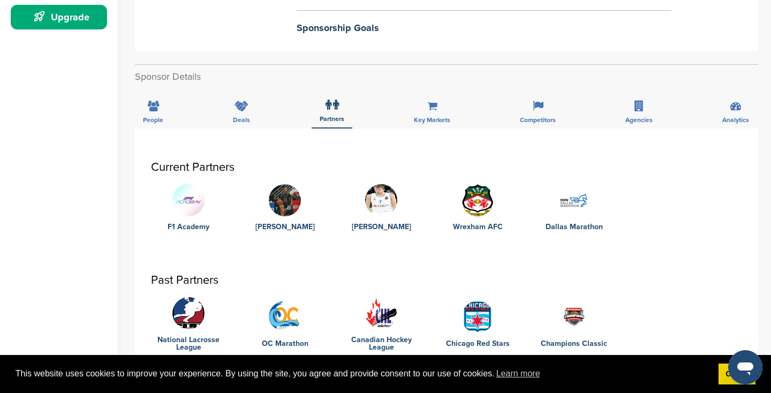
scroll to position [322, 0]
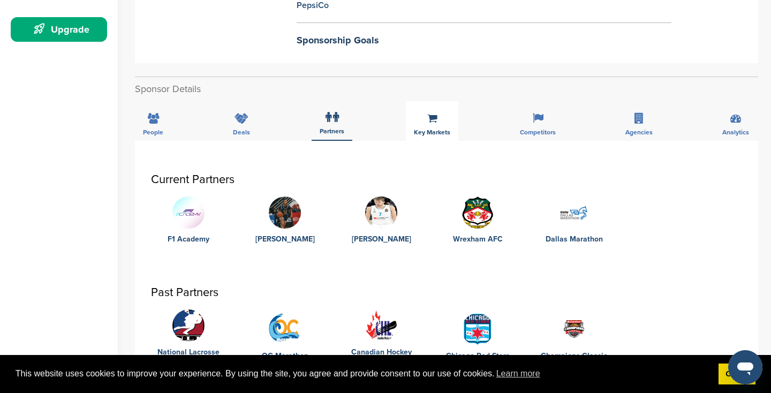
click at [434, 113] on icon at bounding box center [432, 118] width 10 height 11
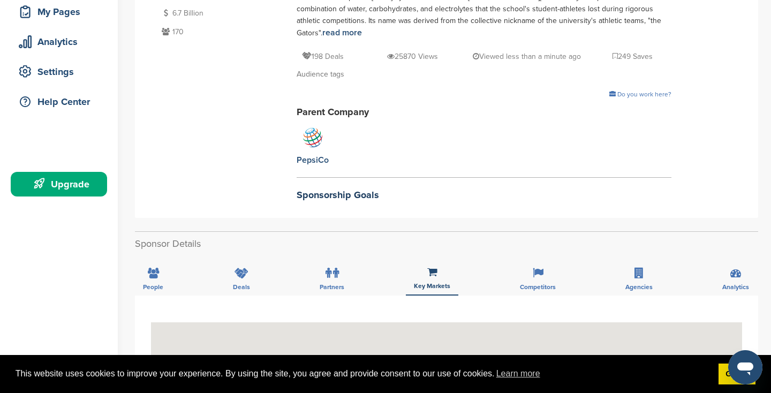
scroll to position [169, 0]
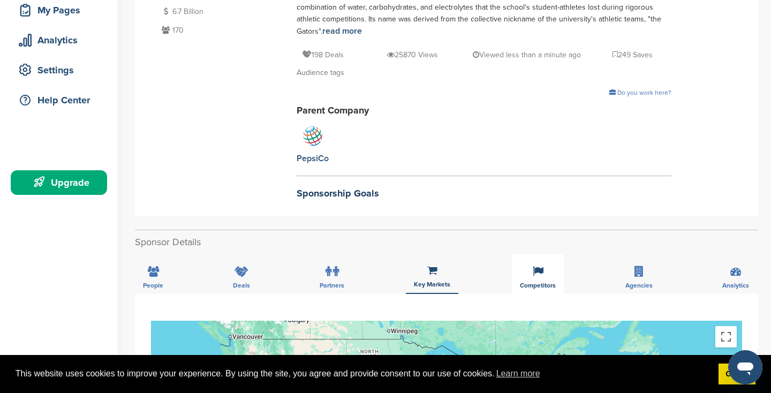
click at [543, 259] on div "Competitors" at bounding box center [538, 274] width 52 height 40
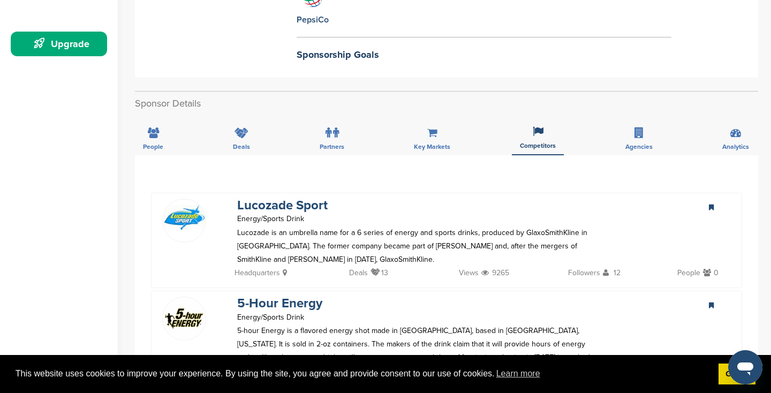
scroll to position [201, 0]
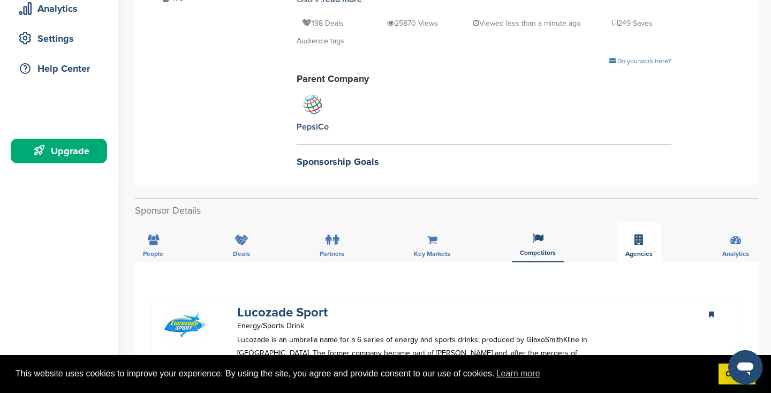
click at [626, 223] on div "Agencies" at bounding box center [638, 243] width 43 height 40
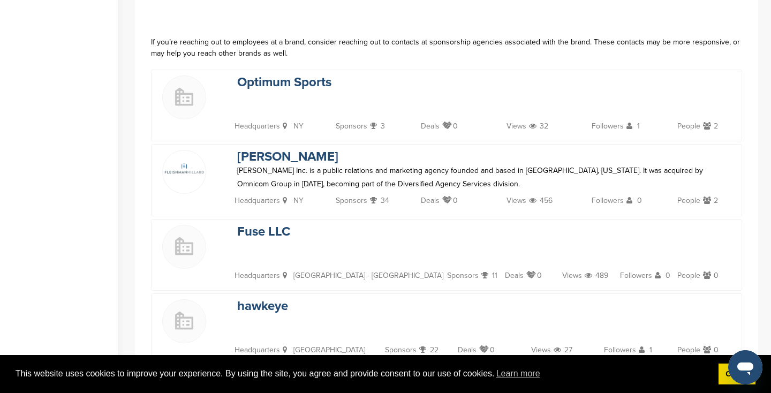
scroll to position [428, 0]
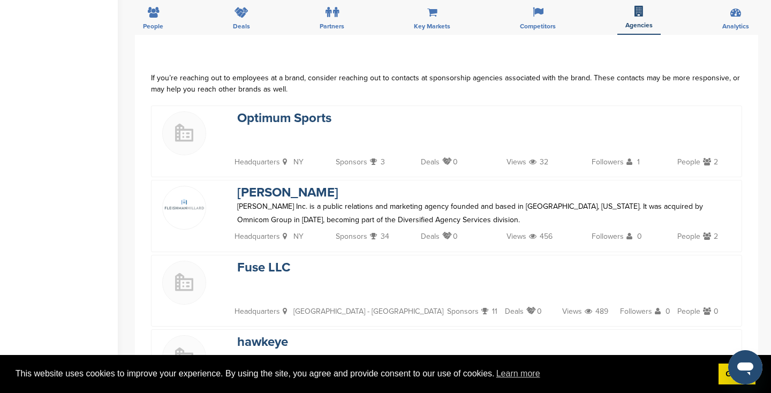
click at [282, 105] on div "Optimum Sports Headquarters [GEOGRAPHIC_DATA] Sponsors 3 Deals 0 Views 32 Follo…" at bounding box center [446, 141] width 591 height 72
click at [282, 110] on link "Optimum Sports" at bounding box center [284, 118] width 94 height 16
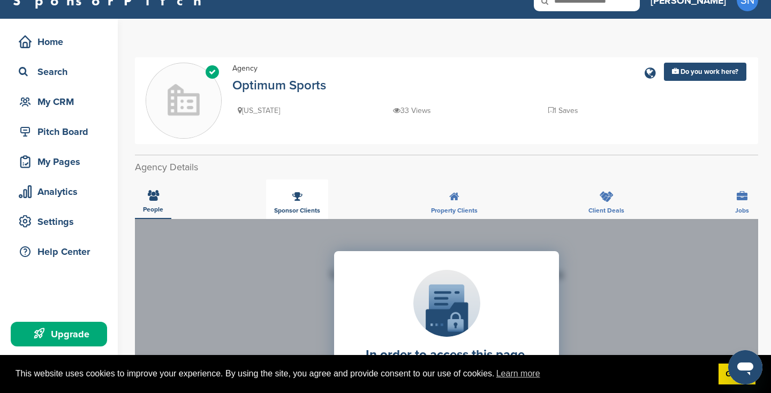
click at [301, 197] on icon at bounding box center [297, 196] width 10 height 11
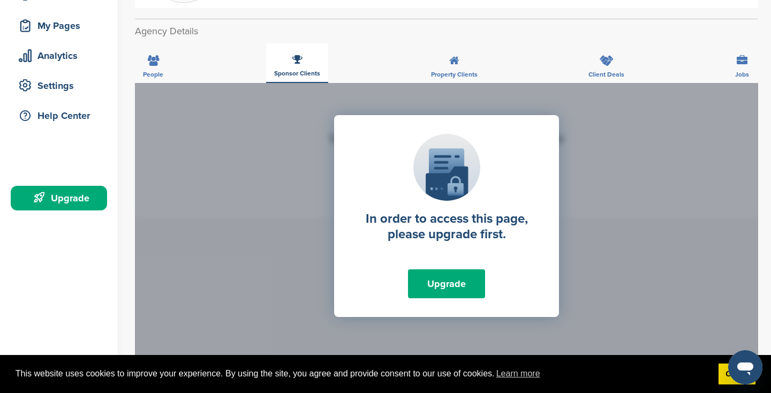
scroll to position [153, 0]
click at [449, 74] on span "Property Clients" at bounding box center [454, 75] width 47 height 6
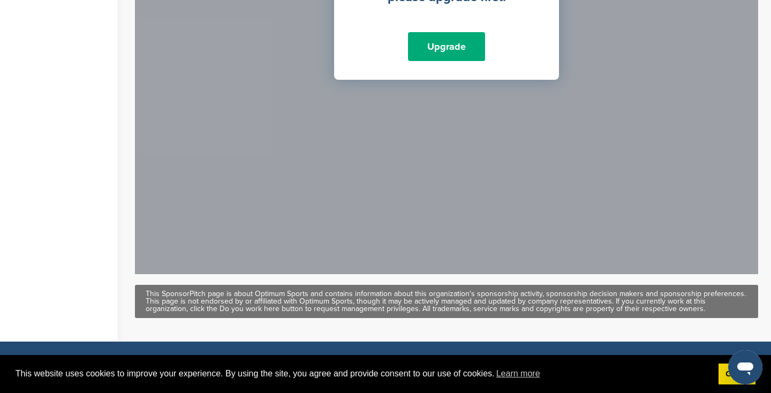
scroll to position [0, 0]
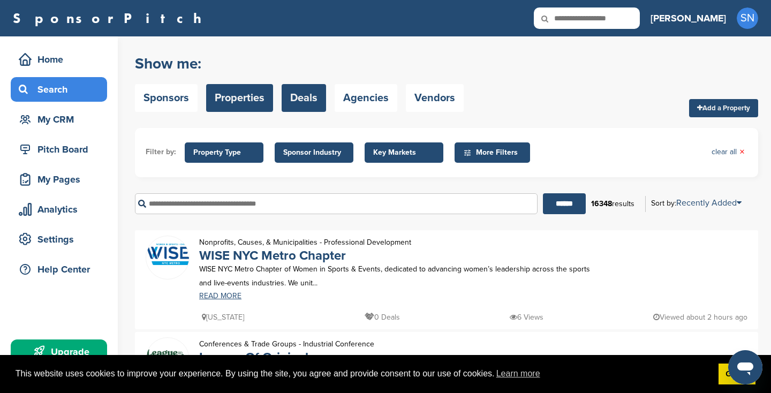
click at [312, 103] on link "Deals" at bounding box center [304, 98] width 44 height 28
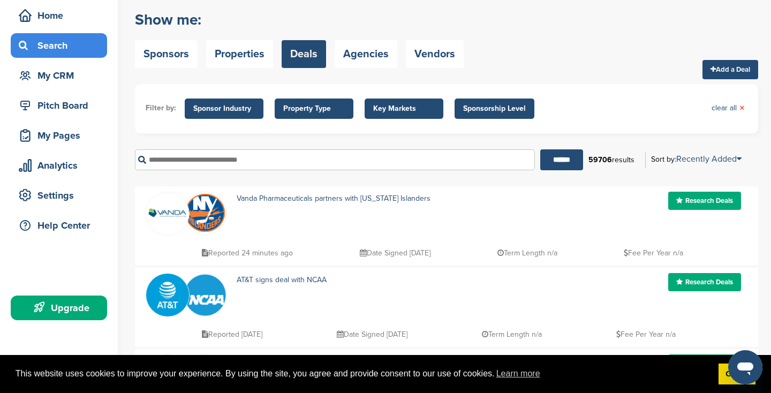
scroll to position [36, 0]
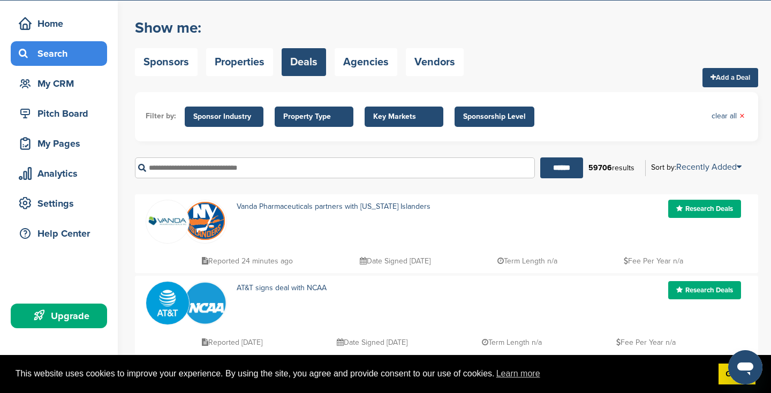
click at [236, 112] on span "Sponsor Industry" at bounding box center [224, 117] width 62 height 12
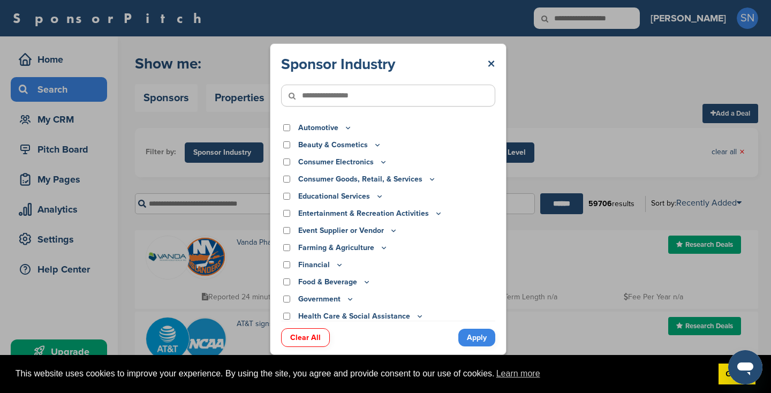
scroll to position [0, 0]
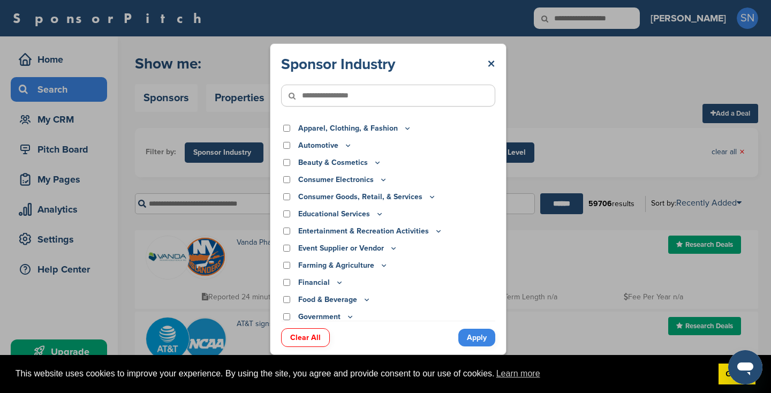
click at [403, 130] on icon at bounding box center [407, 128] width 9 height 9
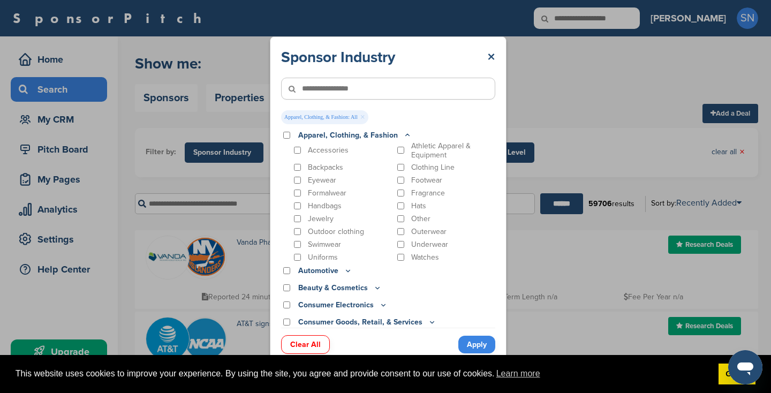
click at [469, 343] on link "Apply" at bounding box center [476, 345] width 37 height 18
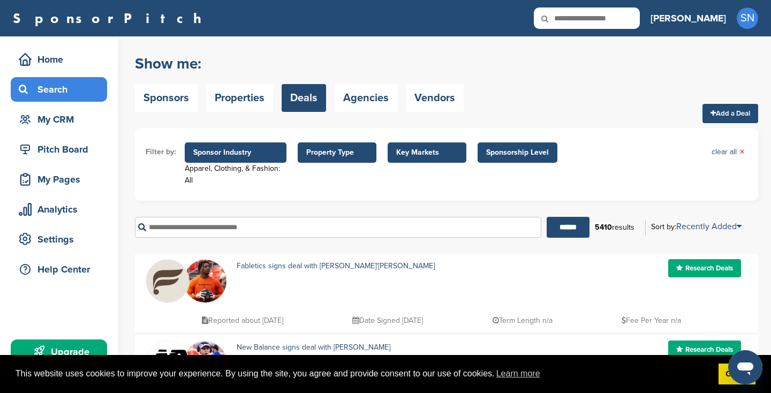
click at [402, 156] on span "Key Markets" at bounding box center [427, 153] width 62 height 12
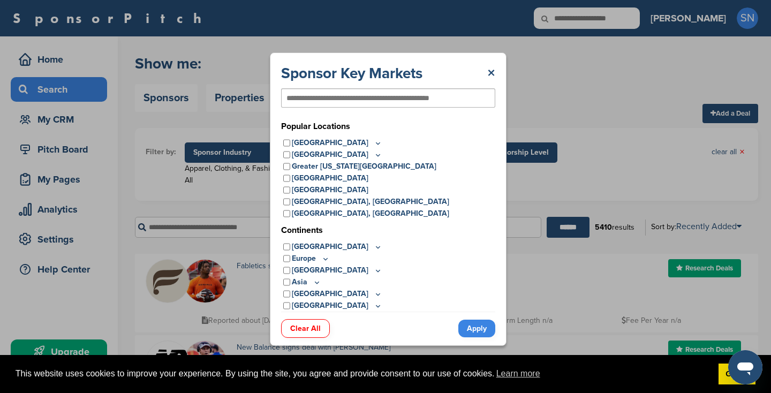
click at [338, 137] on p "[GEOGRAPHIC_DATA]" at bounding box center [337, 143] width 90 height 12
click at [374, 143] on icon at bounding box center [378, 143] width 9 height 9
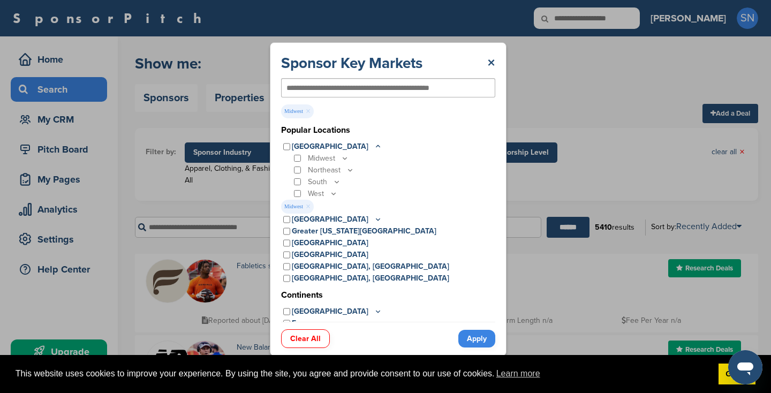
click at [343, 158] on icon at bounding box center [345, 159] width 4 height 2
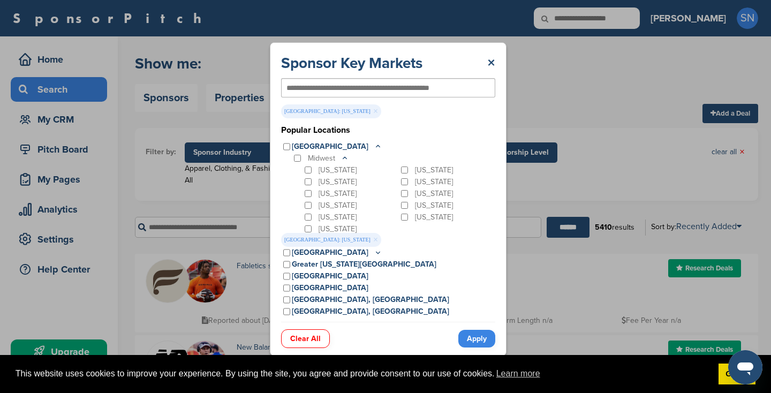
click at [471, 338] on link "Apply" at bounding box center [476, 339] width 37 height 18
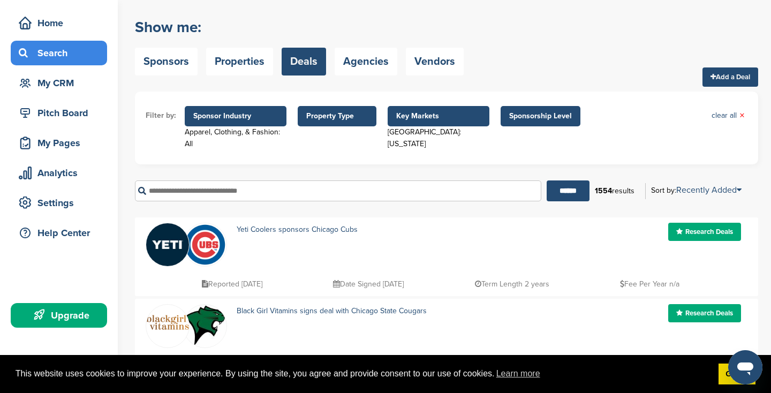
scroll to position [47, 0]
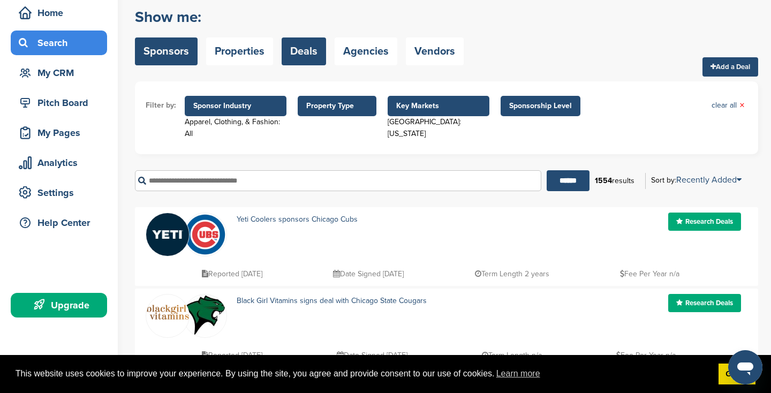
click at [155, 44] on link "Sponsors" at bounding box center [166, 51] width 63 height 28
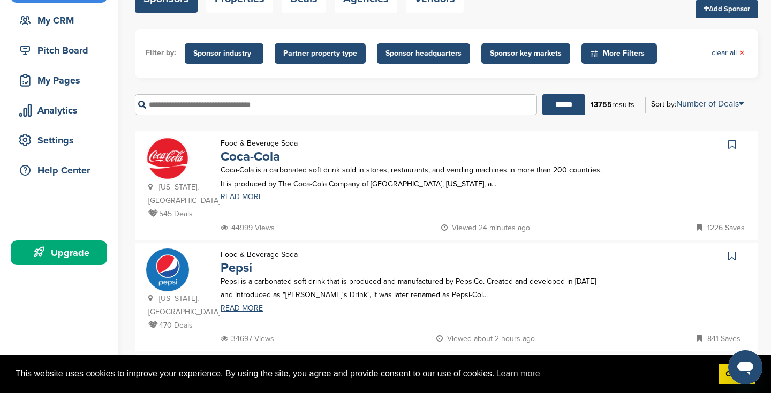
scroll to position [63, 0]
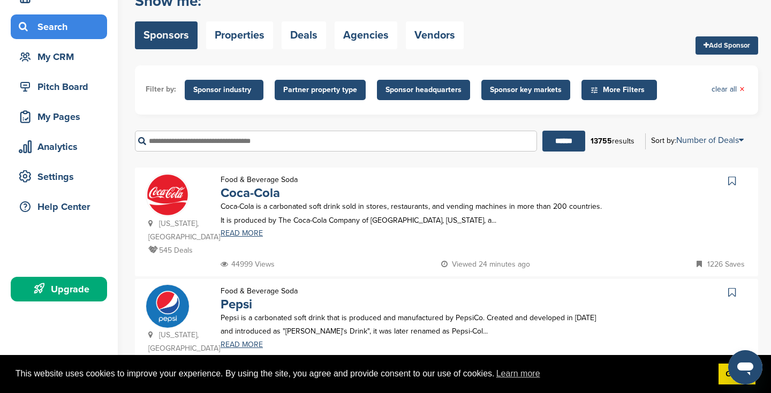
click at [238, 93] on span "Sponsor industry" at bounding box center [224, 90] width 62 height 12
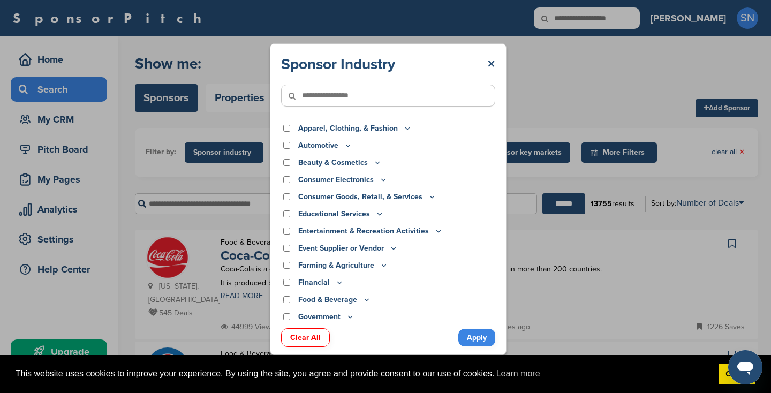
click at [287, 133] on div "Apparel, Clothing, & Fashion" at bounding box center [388, 129] width 214 height 12
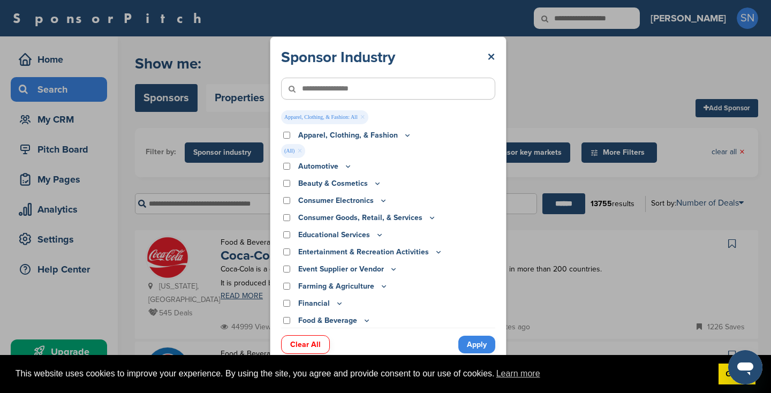
click at [467, 347] on link "Apply" at bounding box center [476, 345] width 37 height 18
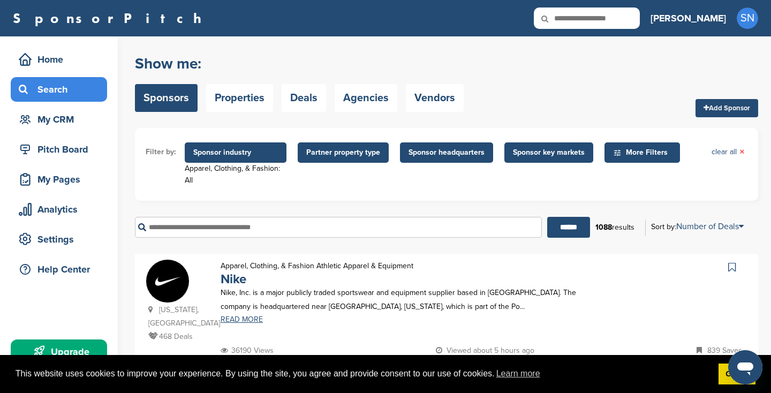
click at [422, 159] on span "Sponsor headquarters" at bounding box center [446, 152] width 93 height 20
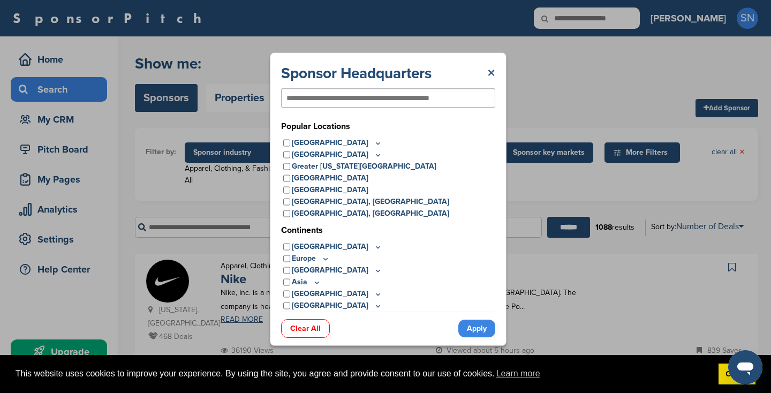
click at [494, 78] on link "×" at bounding box center [491, 73] width 8 height 19
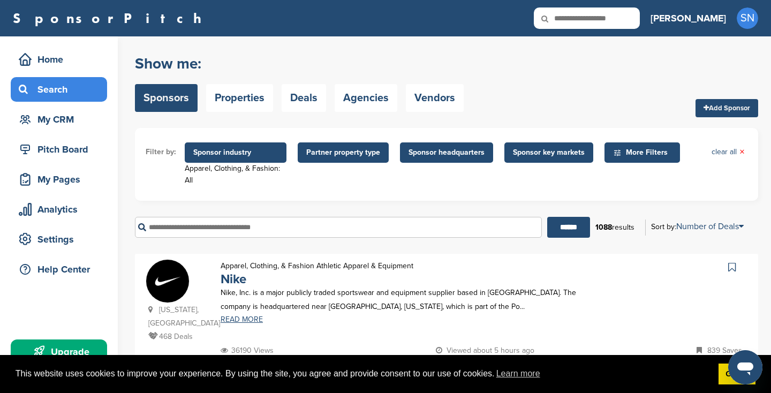
click at [532, 143] on span "Sponsor key markets" at bounding box center [548, 152] width 89 height 20
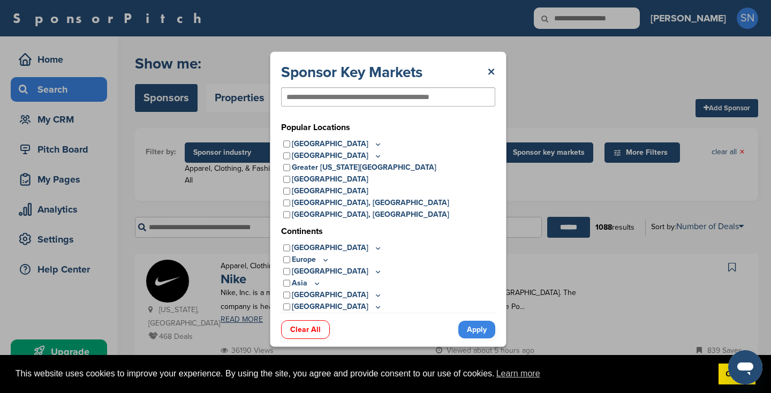
click at [374, 143] on icon at bounding box center [378, 144] width 9 height 9
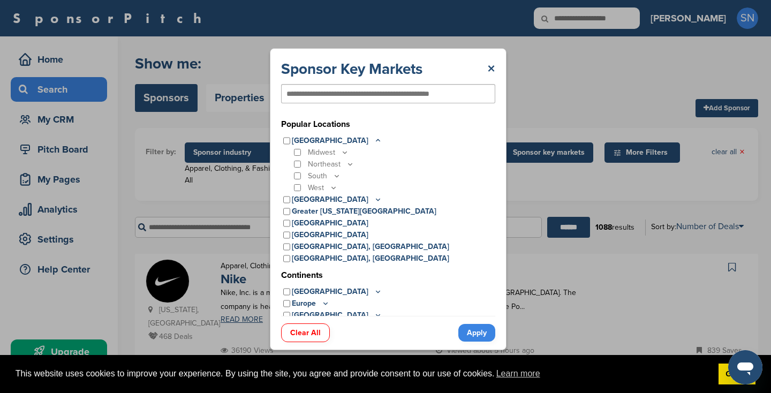
click at [347, 151] on icon at bounding box center [344, 152] width 9 height 9
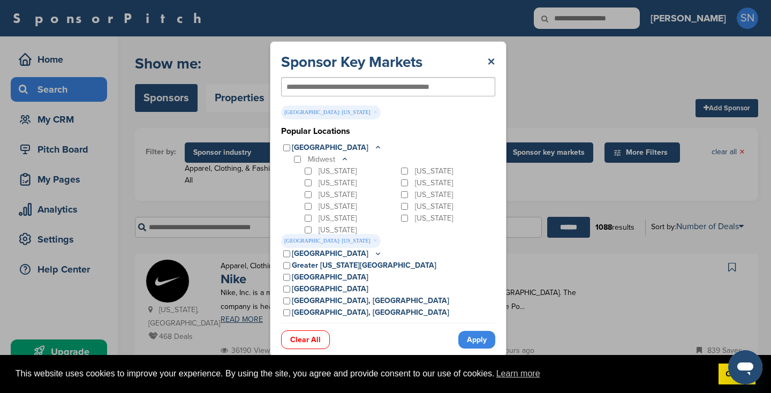
click at [465, 338] on link "Apply" at bounding box center [476, 340] width 37 height 18
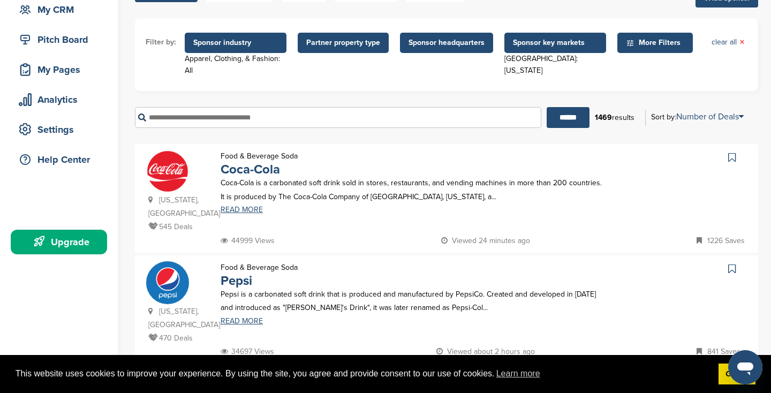
scroll to position [76, 0]
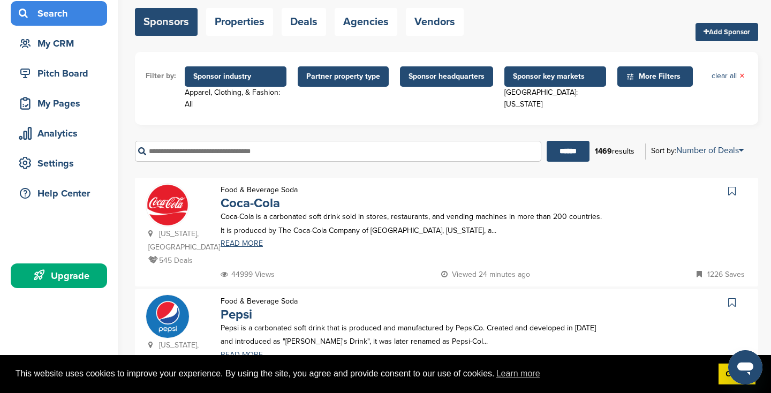
click at [456, 73] on span "Sponsor headquarters" at bounding box center [446, 77] width 76 height 12
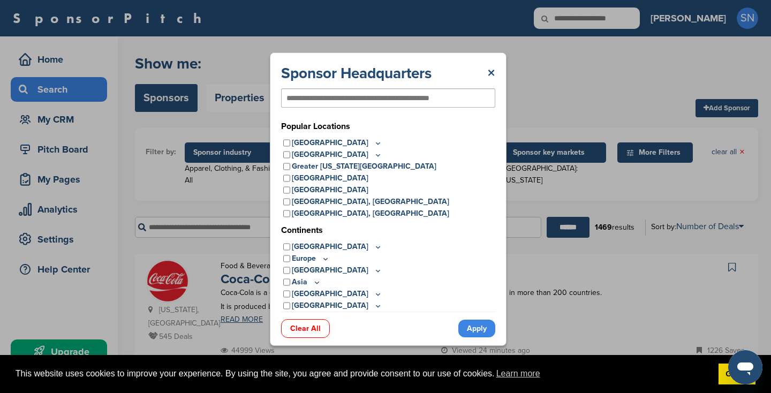
click at [376, 143] on icon at bounding box center [378, 143] width 4 height 2
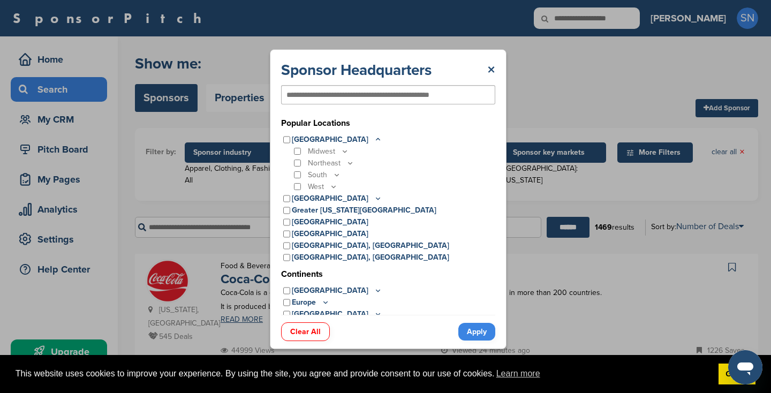
click at [344, 153] on icon at bounding box center [344, 151] width 9 height 9
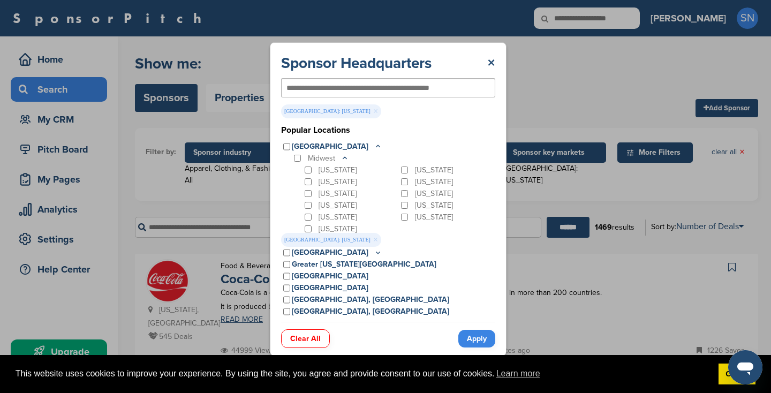
click at [475, 338] on link "Apply" at bounding box center [476, 339] width 37 height 18
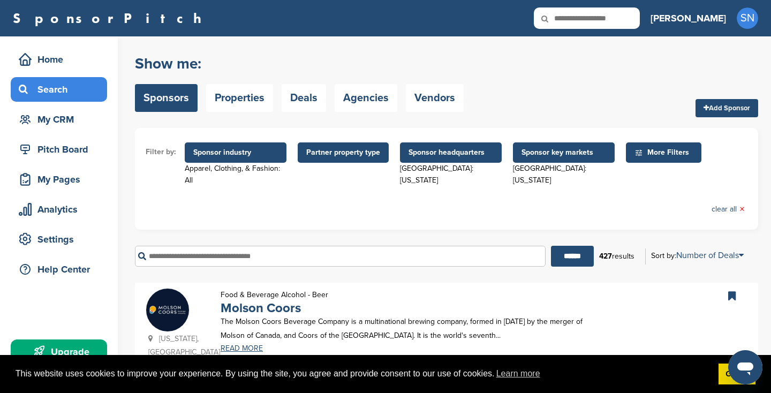
click at [246, 159] on span "Sponsor industry" at bounding box center [236, 152] width 102 height 20
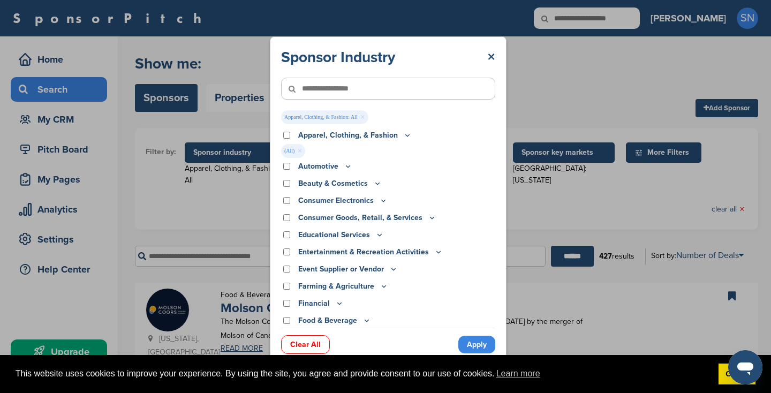
click at [300, 151] on link "×" at bounding box center [299, 151] width 5 height 12
click at [403, 138] on icon at bounding box center [407, 135] width 9 height 9
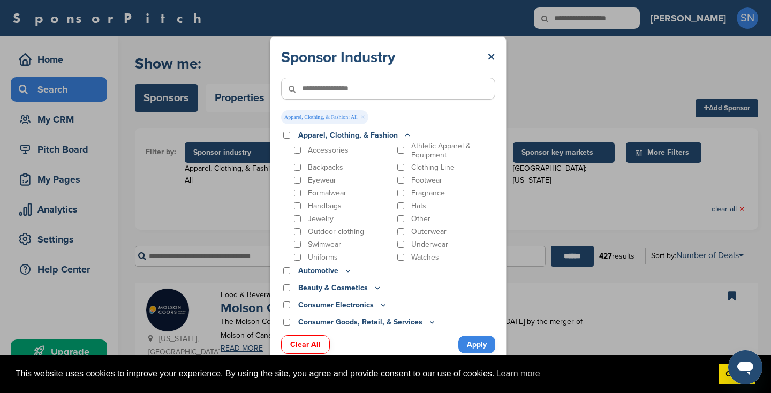
click at [403, 135] on icon at bounding box center [407, 135] width 9 height 9
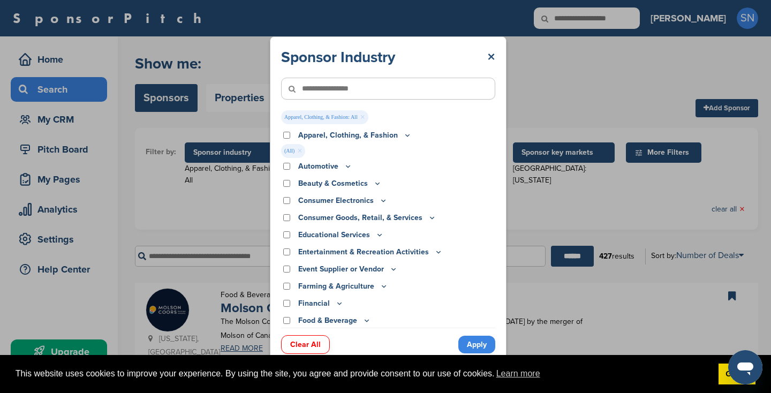
click at [475, 347] on link "Apply" at bounding box center [476, 345] width 37 height 18
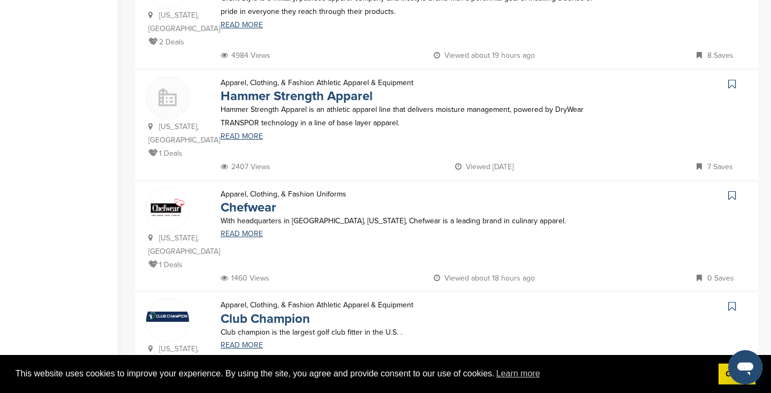
scroll to position [1024, 0]
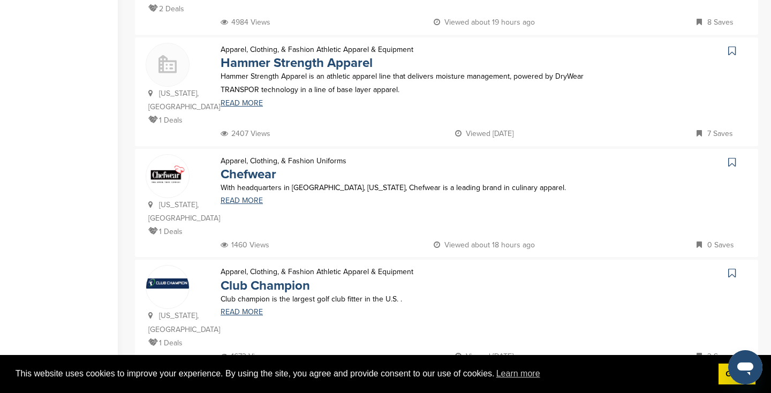
click at [334, 371] on img at bounding box center [446, 391] width 359 height 40
click at [338, 371] on img at bounding box center [446, 391] width 359 height 40
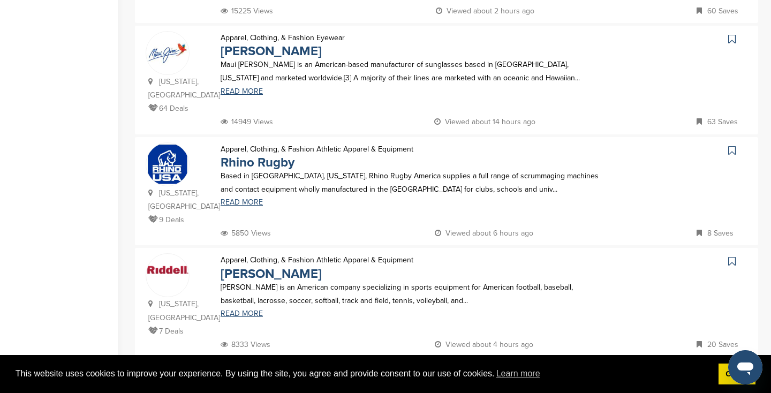
scroll to position [0, 0]
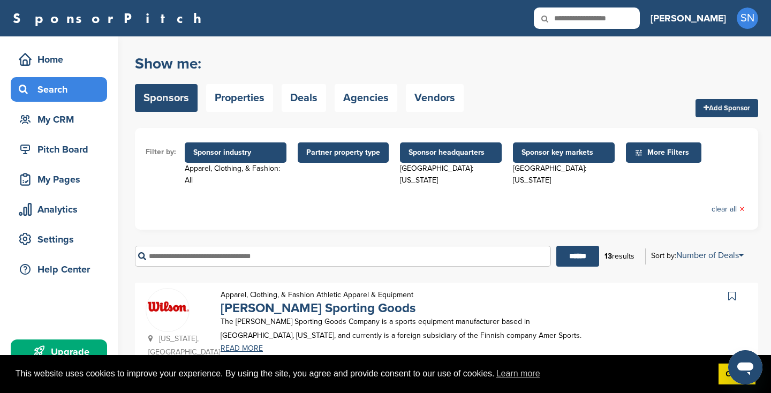
click at [247, 159] on span "Sponsor industry" at bounding box center [236, 152] width 102 height 20
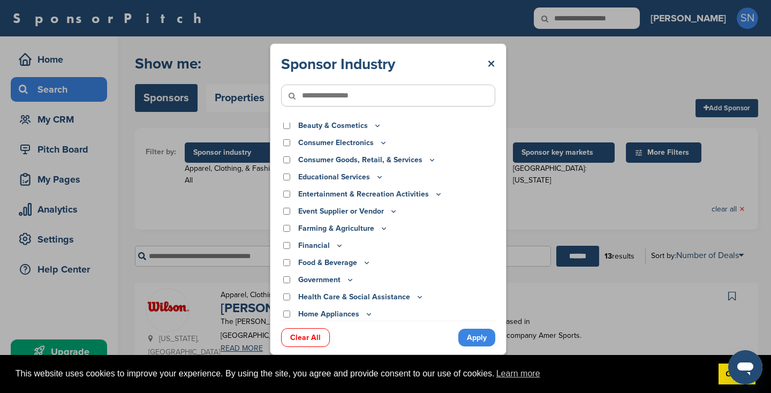
scroll to position [37, 0]
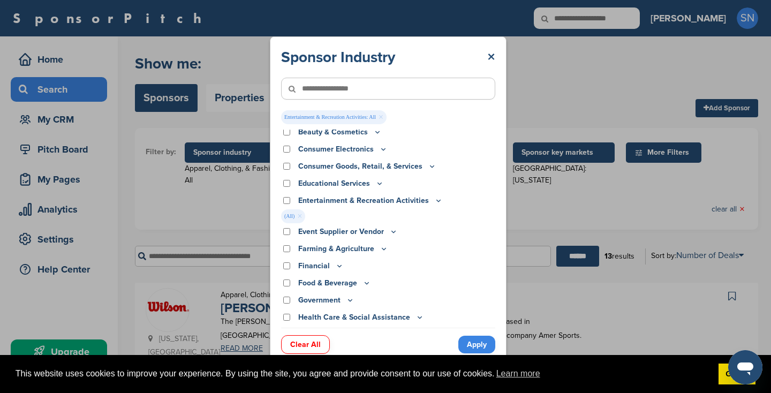
click at [474, 343] on link "Apply" at bounding box center [476, 345] width 37 height 18
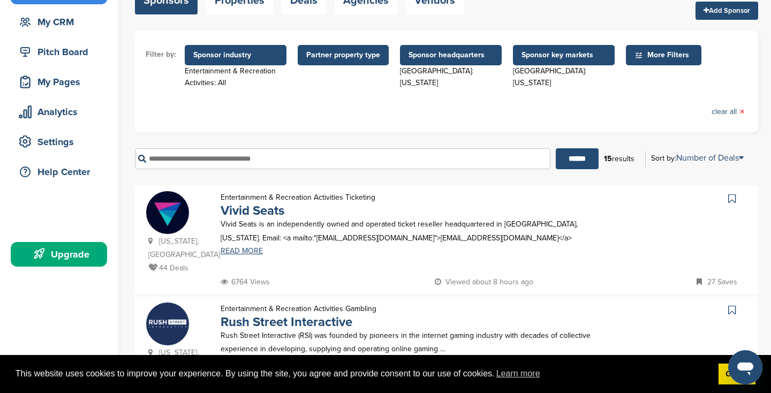
scroll to position [98, 0]
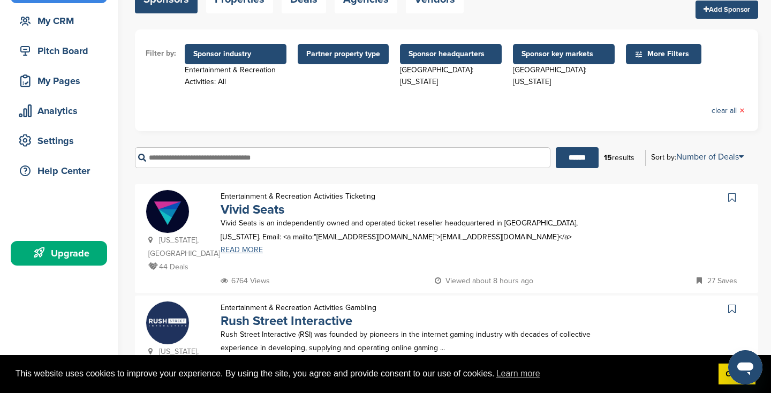
click at [246, 246] on link "READ MORE" at bounding box center [412, 249] width 382 height 7
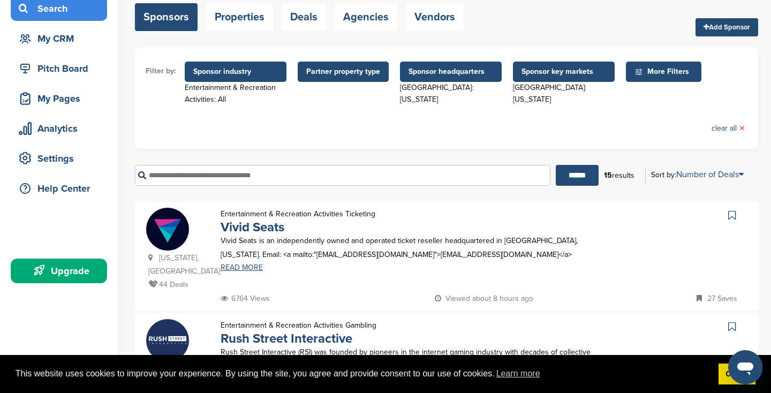
scroll to position [74, 0]
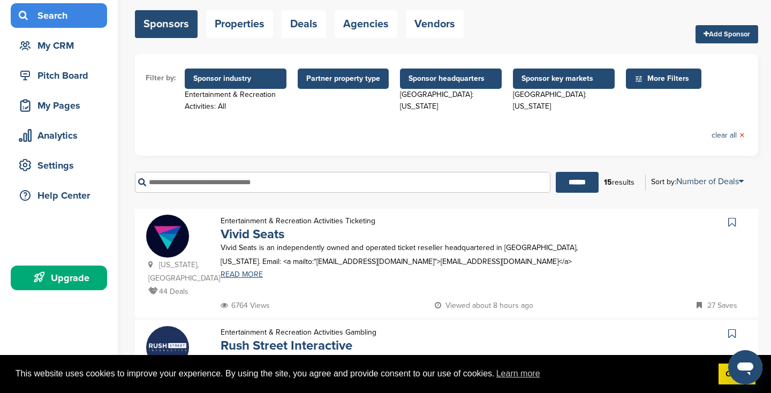
click at [653, 77] on span "More Filters" at bounding box center [665, 79] width 62 height 12
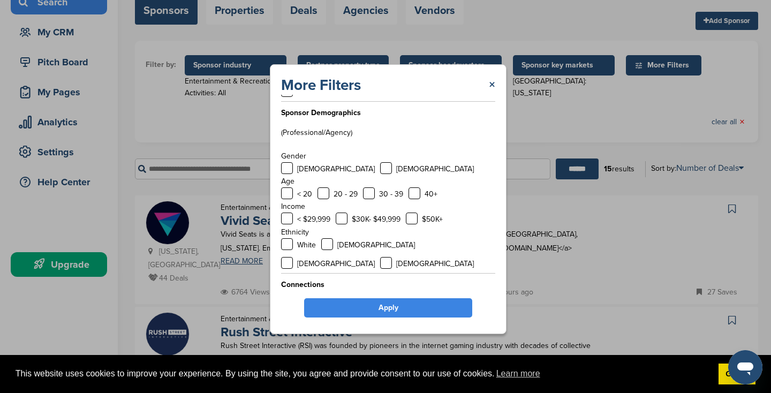
scroll to position [0, 0]
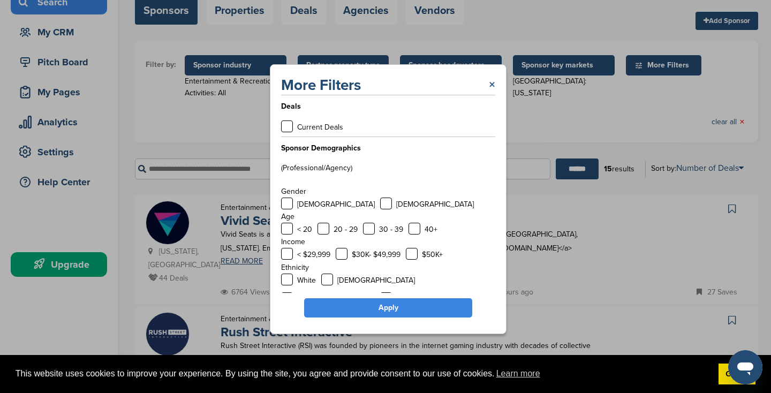
click at [491, 87] on link "×" at bounding box center [492, 84] width 6 height 19
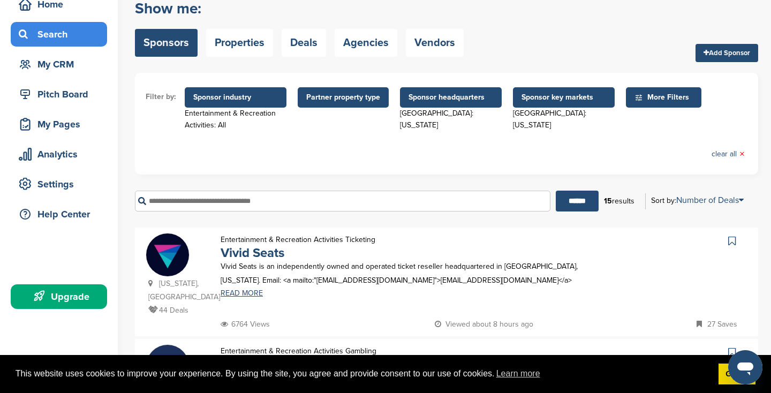
scroll to position [42, 0]
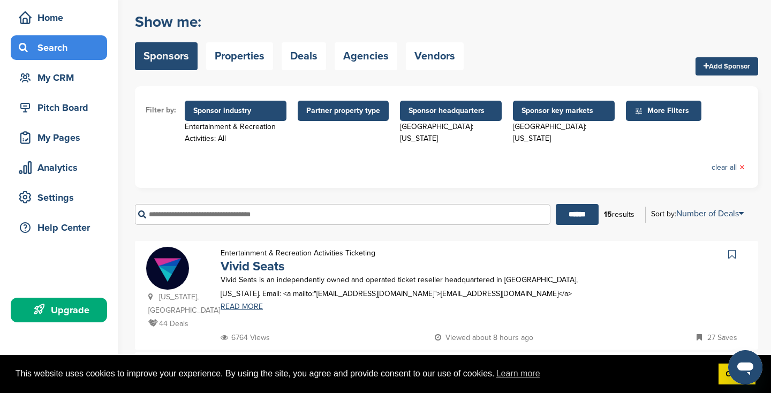
click at [233, 118] on span "Sponsor industry" at bounding box center [236, 111] width 102 height 20
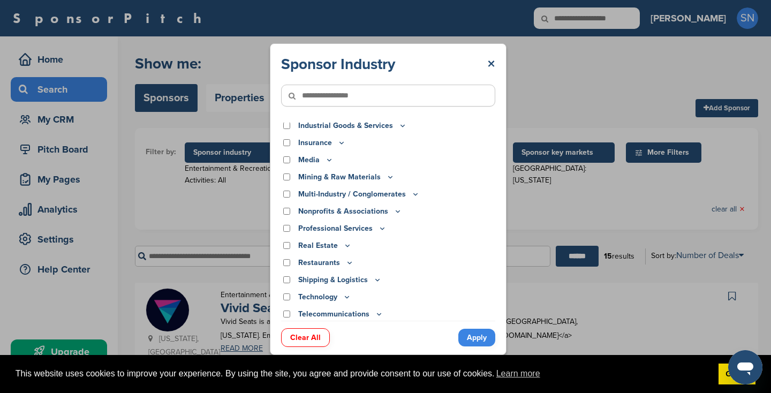
scroll to position [295, 0]
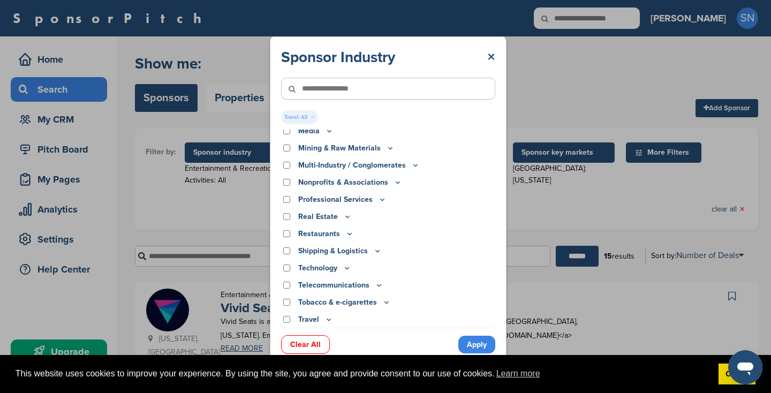
click at [474, 346] on link "Apply" at bounding box center [476, 345] width 37 height 18
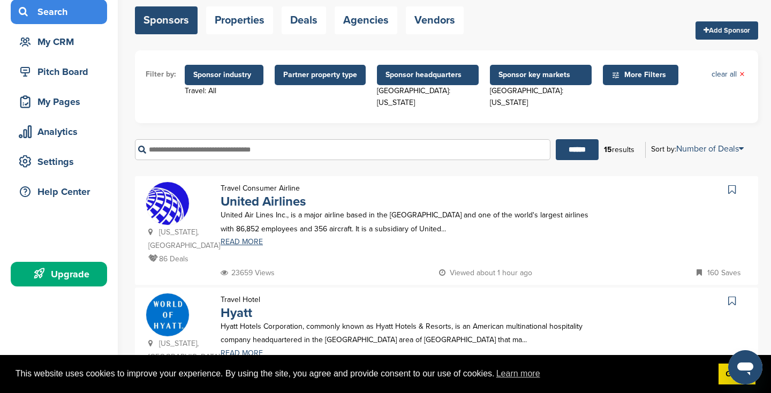
scroll to position [75, 0]
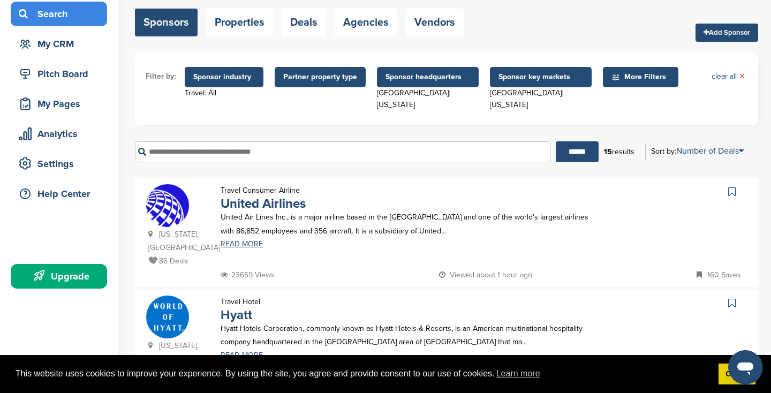
click at [213, 82] on span "Sponsor industry" at bounding box center [224, 77] width 62 height 12
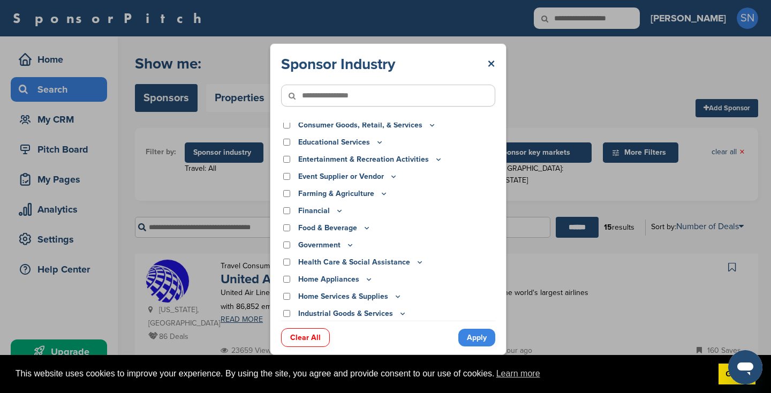
scroll to position [0, 0]
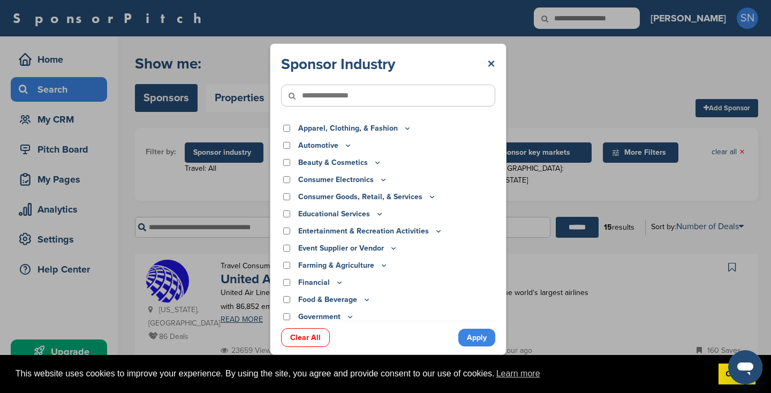
click at [475, 338] on link "Apply" at bounding box center [476, 338] width 37 height 18
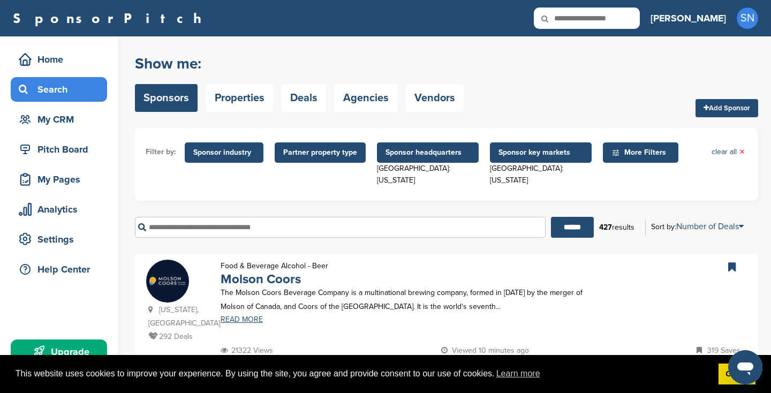
click at [230, 150] on span "Sponsor industry" at bounding box center [224, 153] width 62 height 12
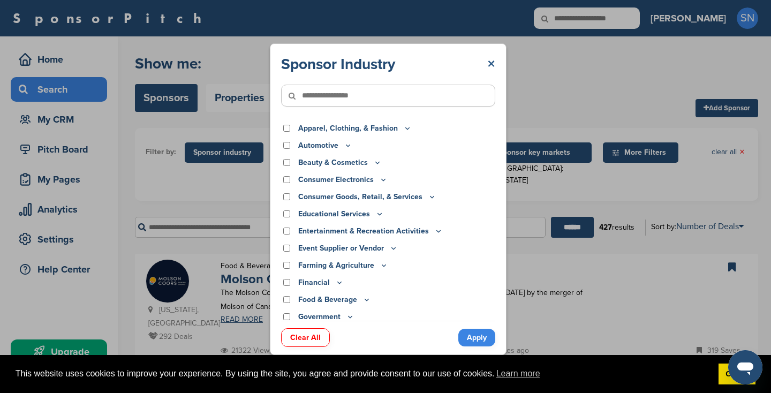
click at [490, 65] on link "×" at bounding box center [491, 64] width 8 height 19
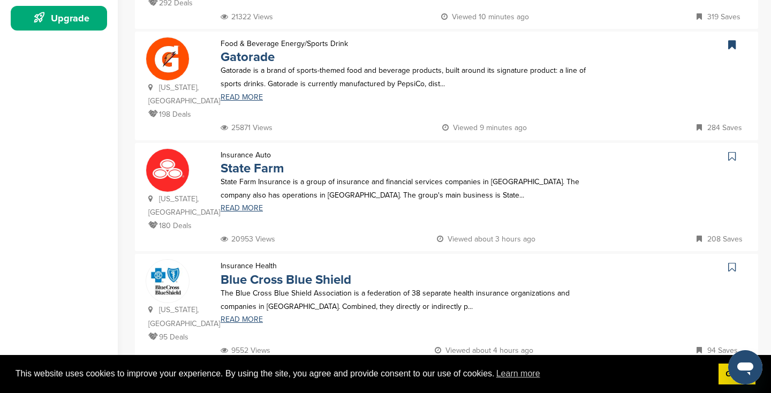
scroll to position [377, 0]
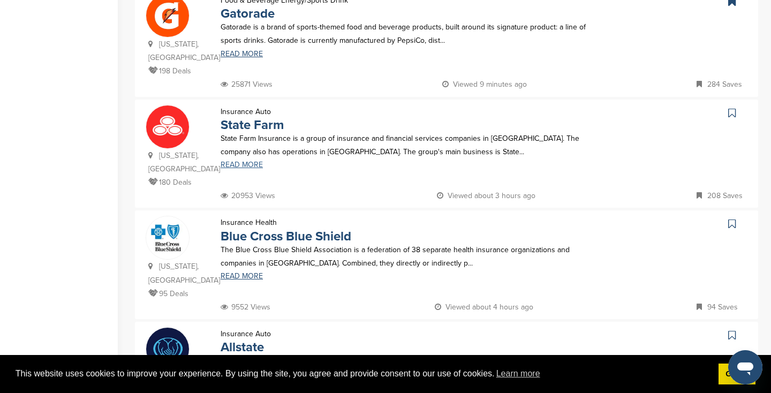
click at [240, 161] on link "READ MORE" at bounding box center [412, 164] width 382 height 7
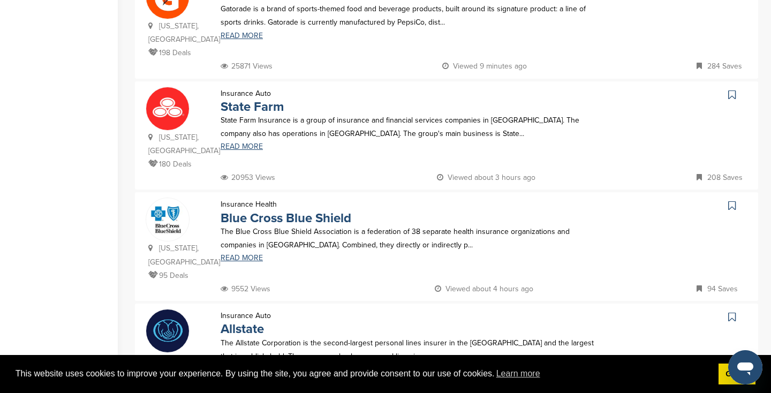
scroll to position [158, 0]
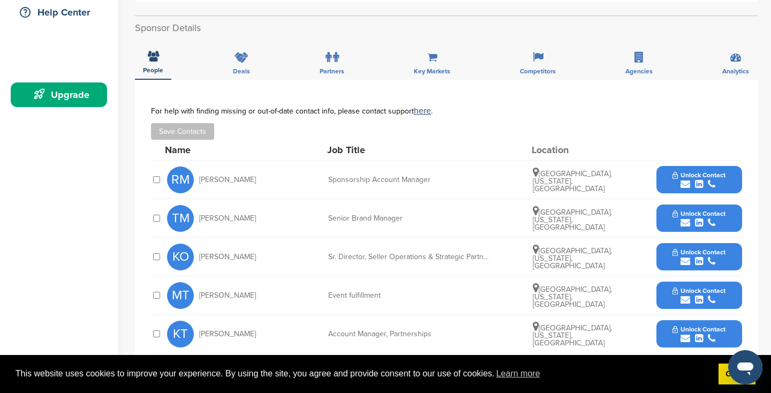
scroll to position [256, 0]
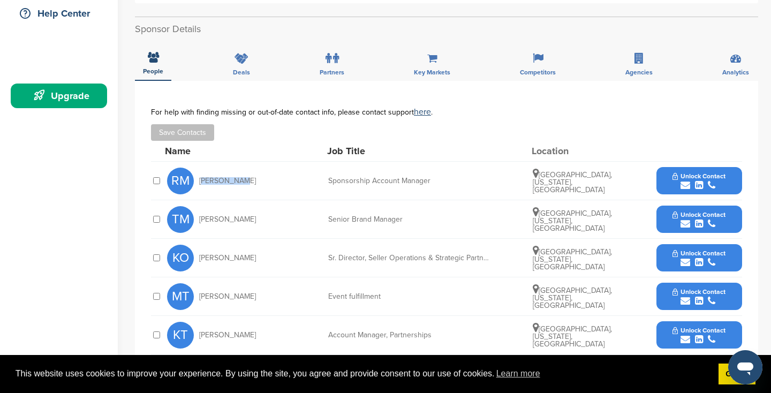
drag, startPoint x: 240, startPoint y: 185, endPoint x: 200, endPoint y: 182, distance: 40.3
click at [200, 182] on div "RM [PERSON_NAME]" at bounding box center [226, 181] width 118 height 27
copy span "[PERSON_NAME]"
click at [235, 52] on div "Deals" at bounding box center [241, 61] width 33 height 40
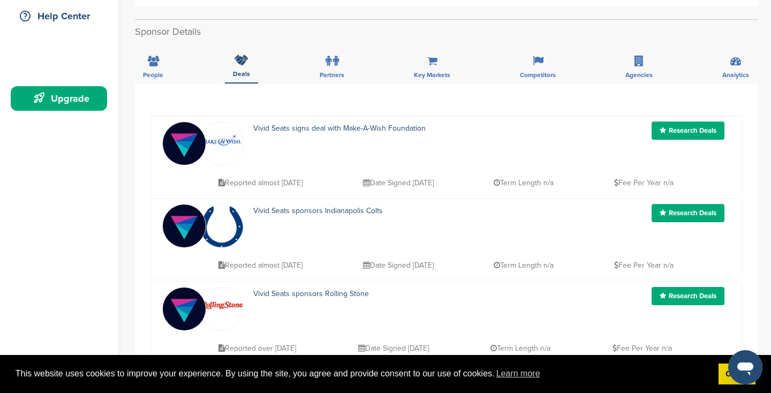
scroll to position [225, 0]
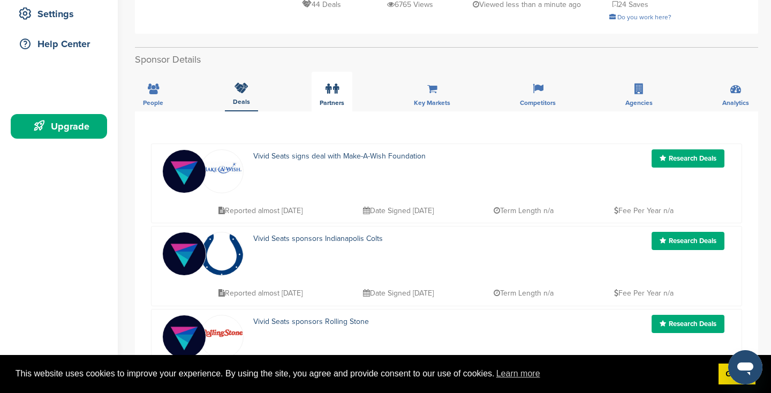
click at [334, 95] on label at bounding box center [331, 88] width 13 height 21
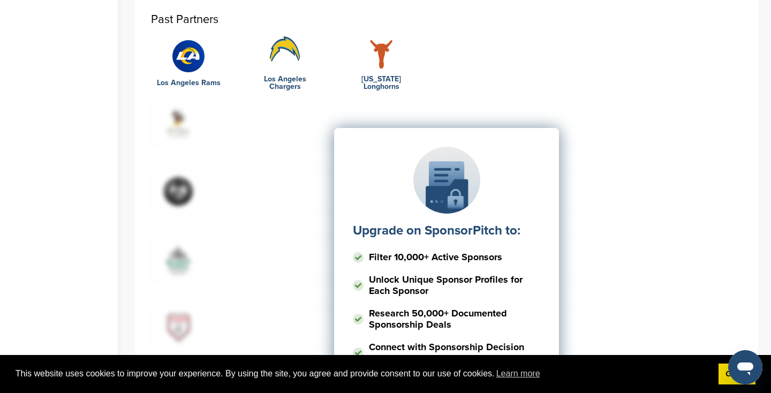
scroll to position [172, 0]
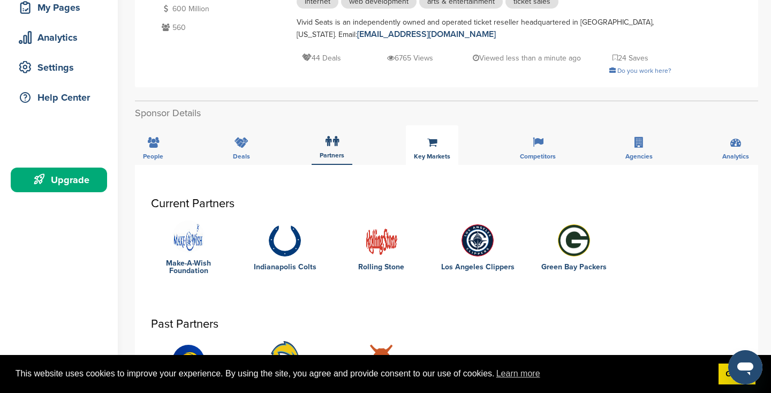
click at [429, 153] on span "Key Markets" at bounding box center [432, 156] width 36 height 6
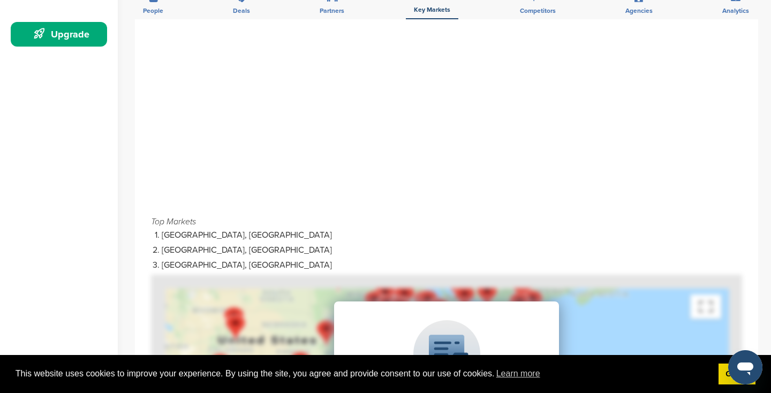
scroll to position [239, 0]
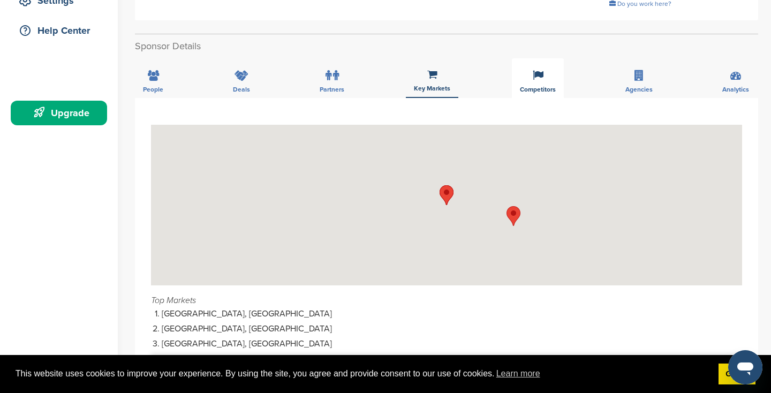
click at [544, 82] on div "Competitors" at bounding box center [538, 78] width 52 height 40
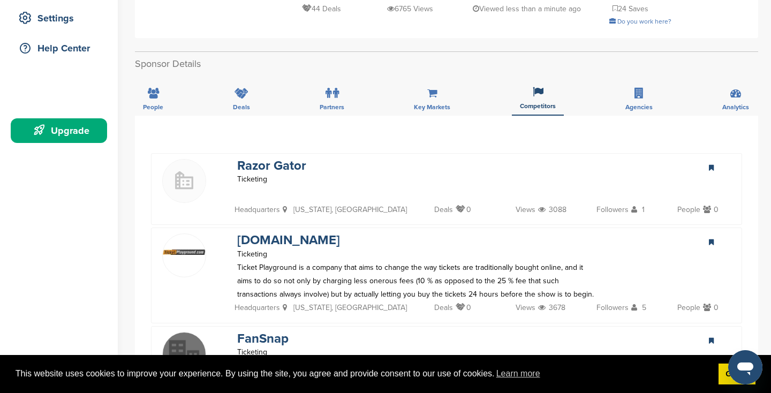
scroll to position [73, 0]
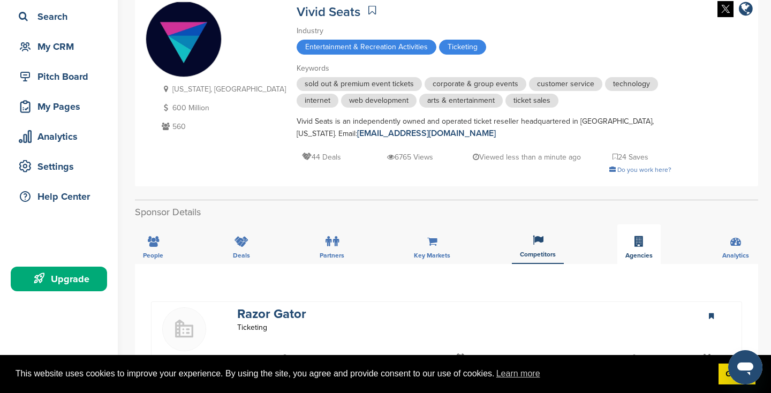
click at [635, 242] on icon at bounding box center [638, 241] width 9 height 11
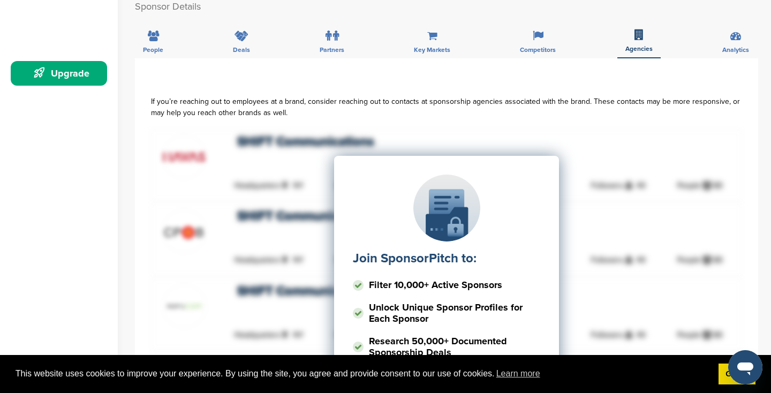
scroll to position [273, 0]
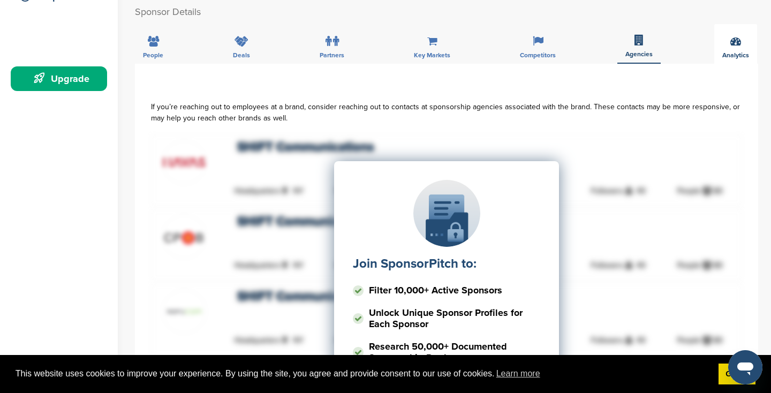
click at [731, 41] on icon at bounding box center [735, 41] width 11 height 11
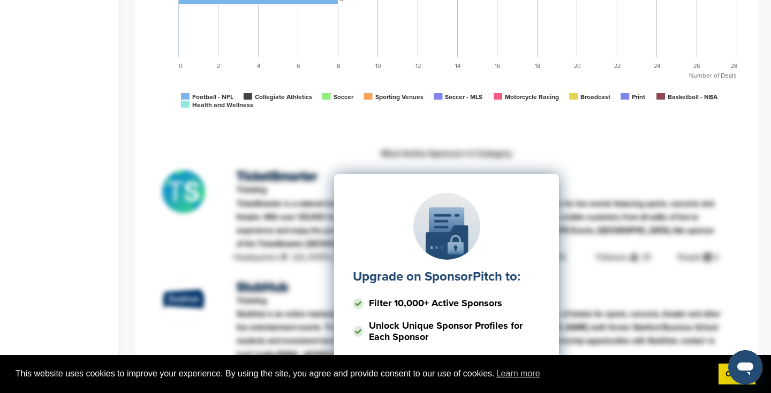
scroll to position [883, 0]
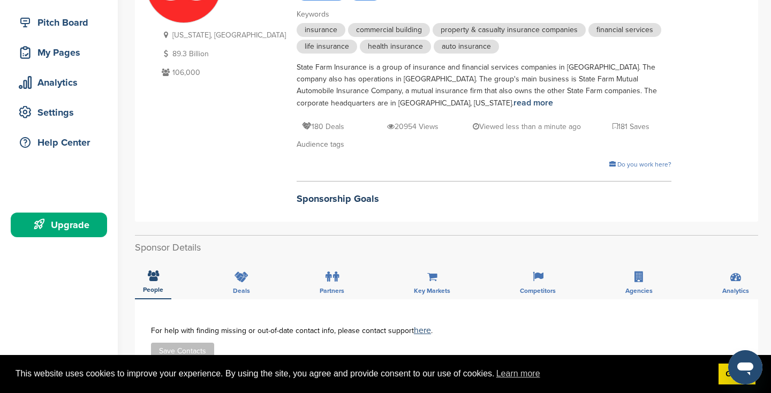
scroll to position [172, 0]
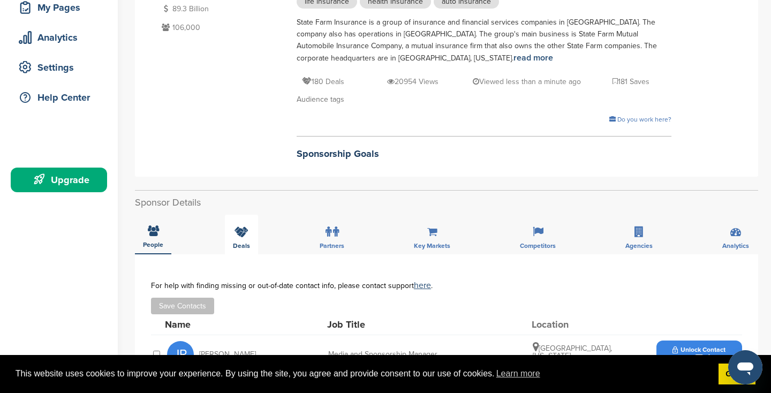
click at [242, 241] on div "Deals" at bounding box center [241, 235] width 33 height 40
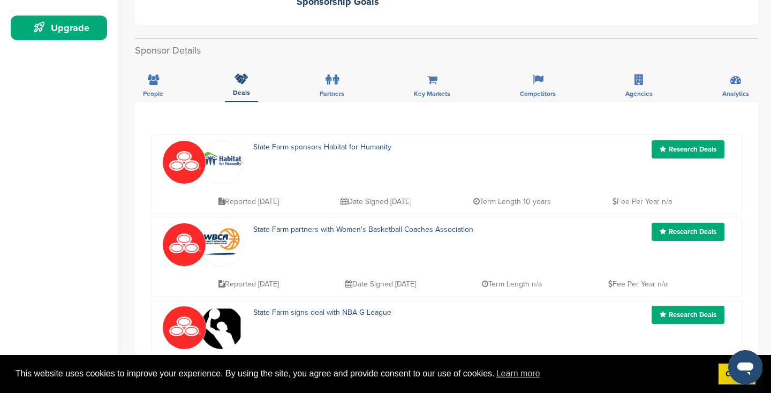
scroll to position [297, 0]
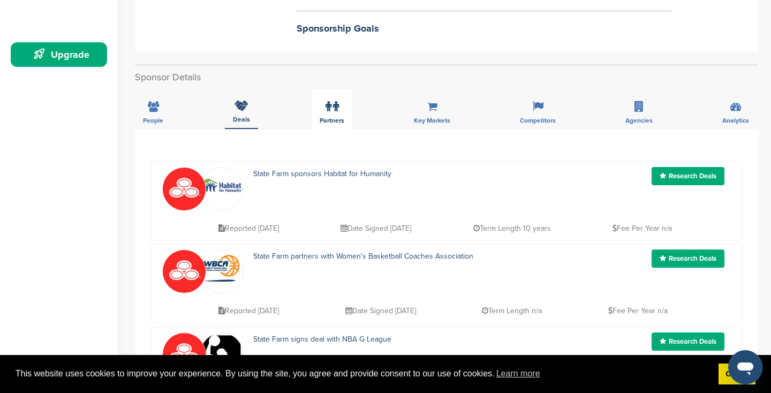
click at [335, 118] on span "Partners" at bounding box center [332, 120] width 25 height 6
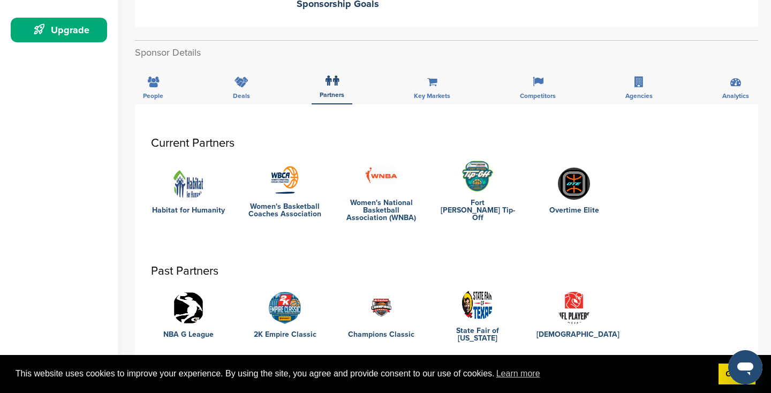
scroll to position [298, 0]
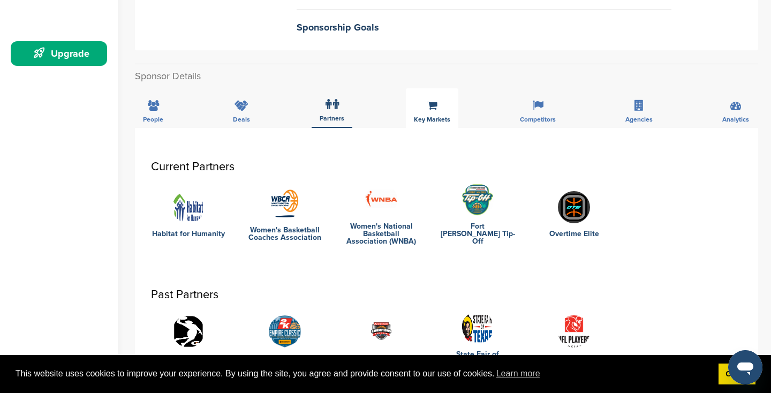
click at [428, 112] on div "Key Markets" at bounding box center [432, 108] width 52 height 40
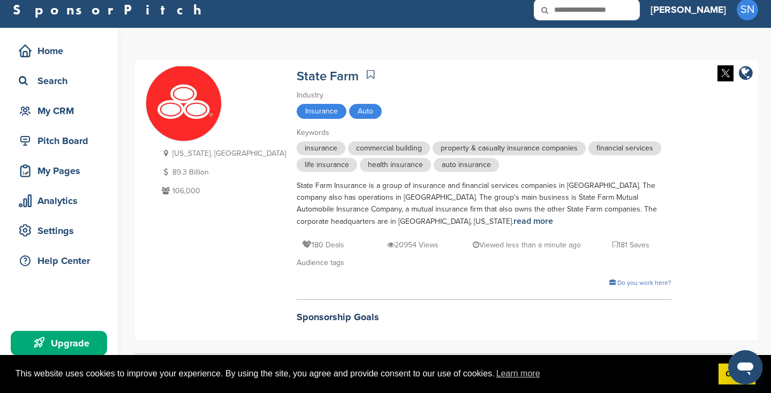
scroll to position [0, 0]
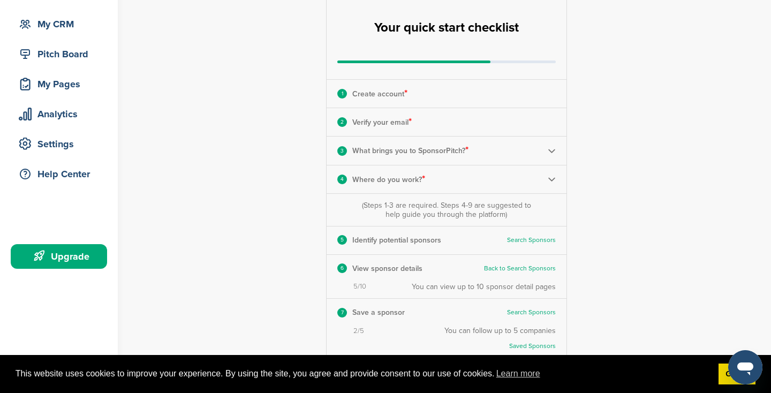
scroll to position [66, 0]
